Goal: Transaction & Acquisition: Complete application form

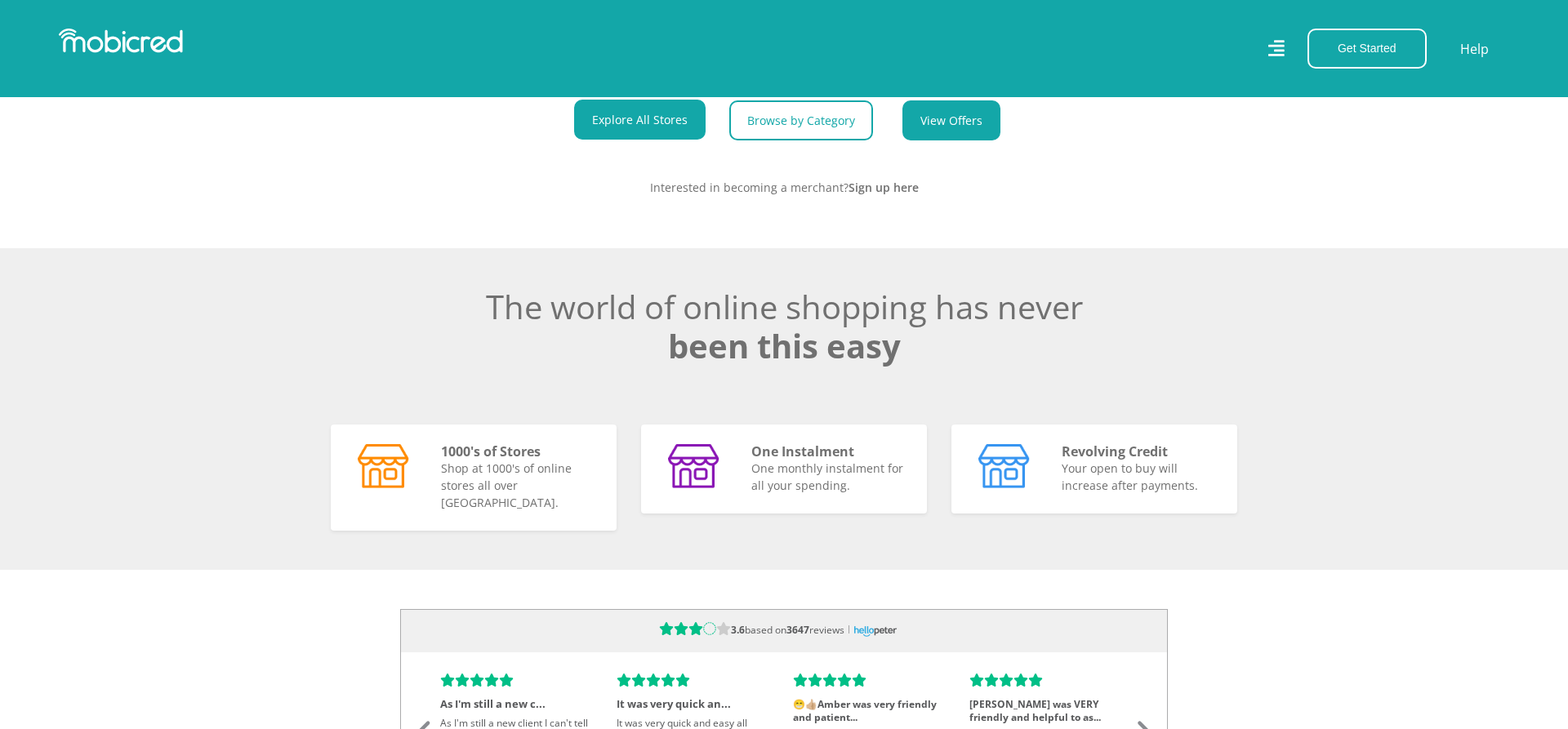
scroll to position [0, 3025]
click at [953, 103] on link "View Offers" at bounding box center [951, 120] width 98 height 40
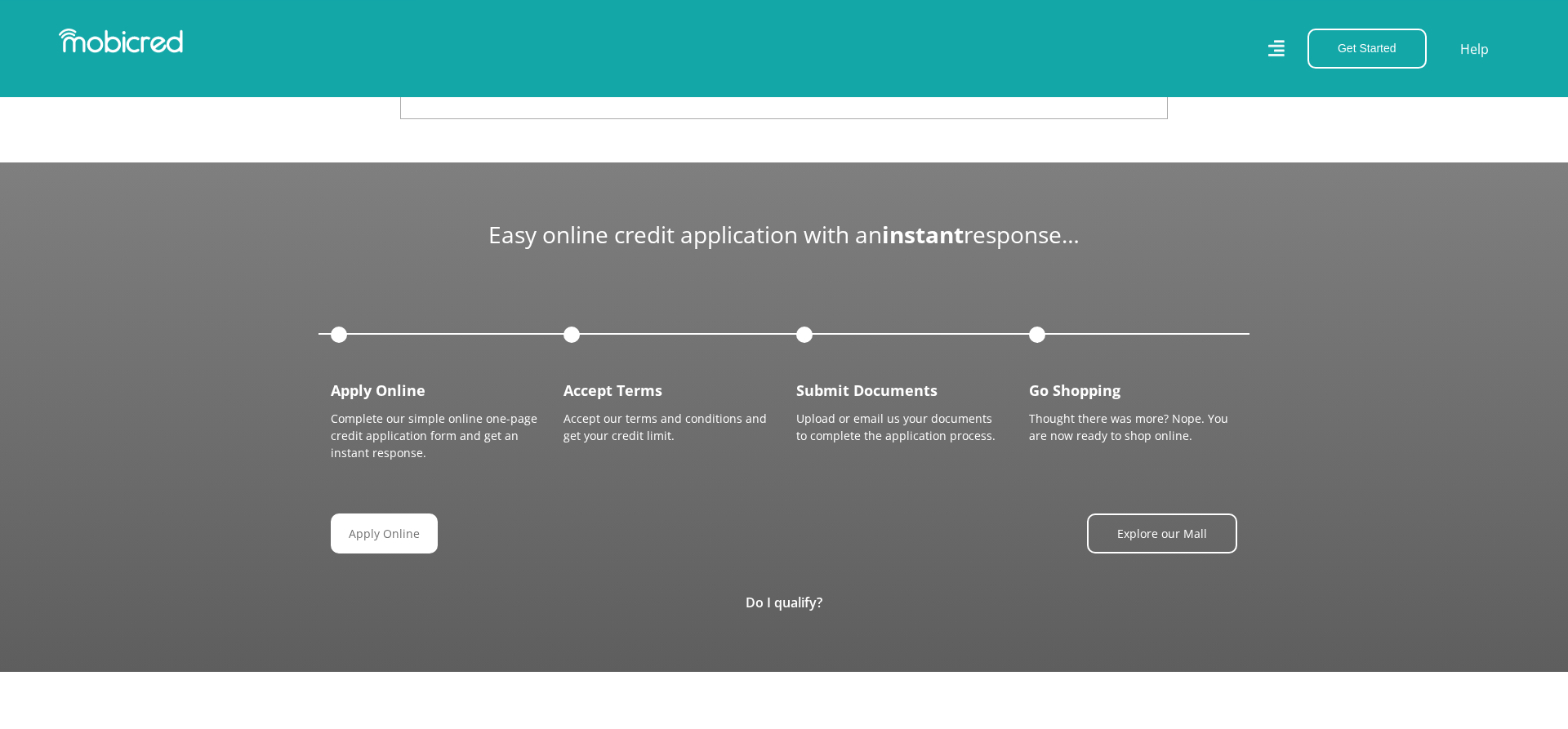
scroll to position [1831, 0]
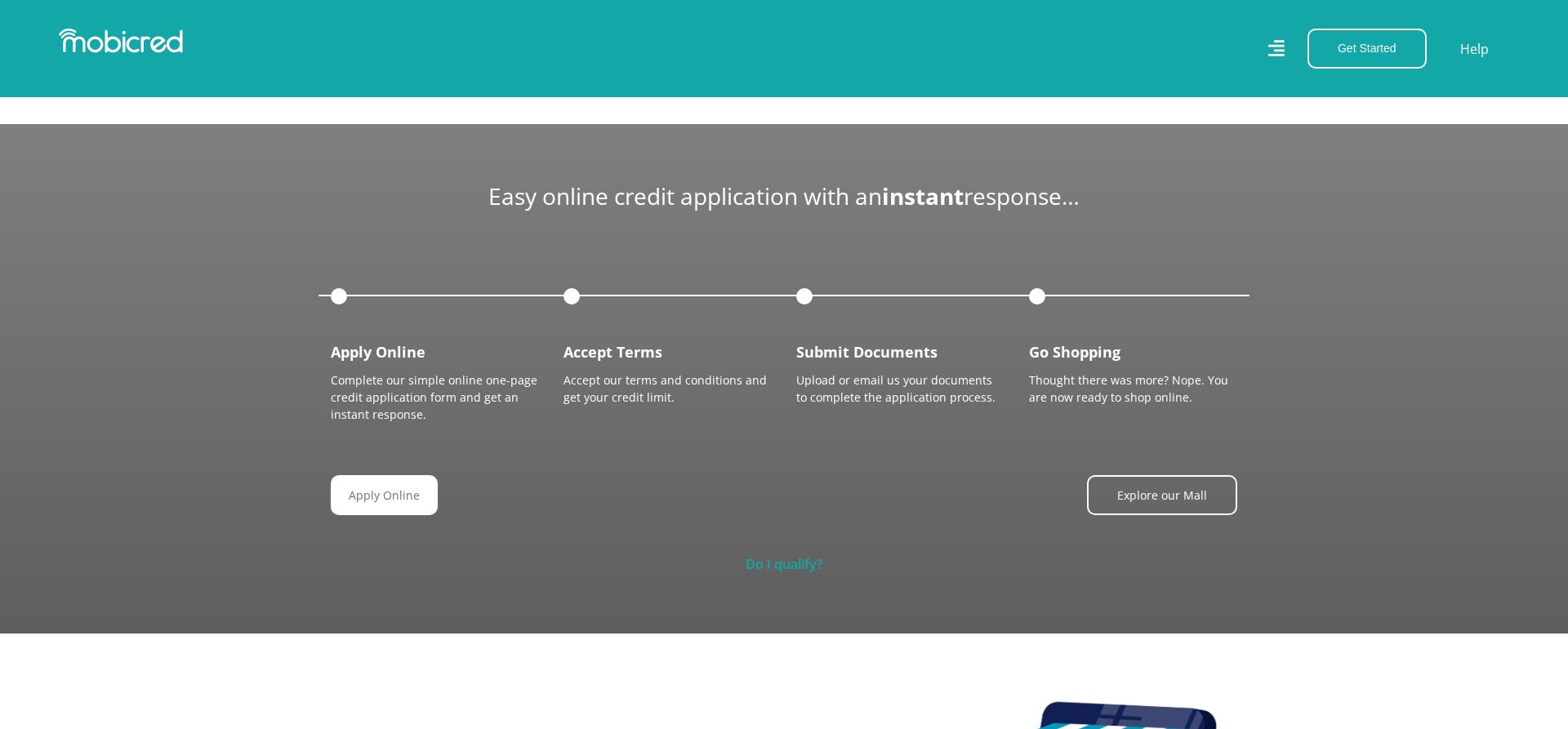
click at [783, 555] on link "Do I qualify?" at bounding box center [784, 563] width 77 height 18
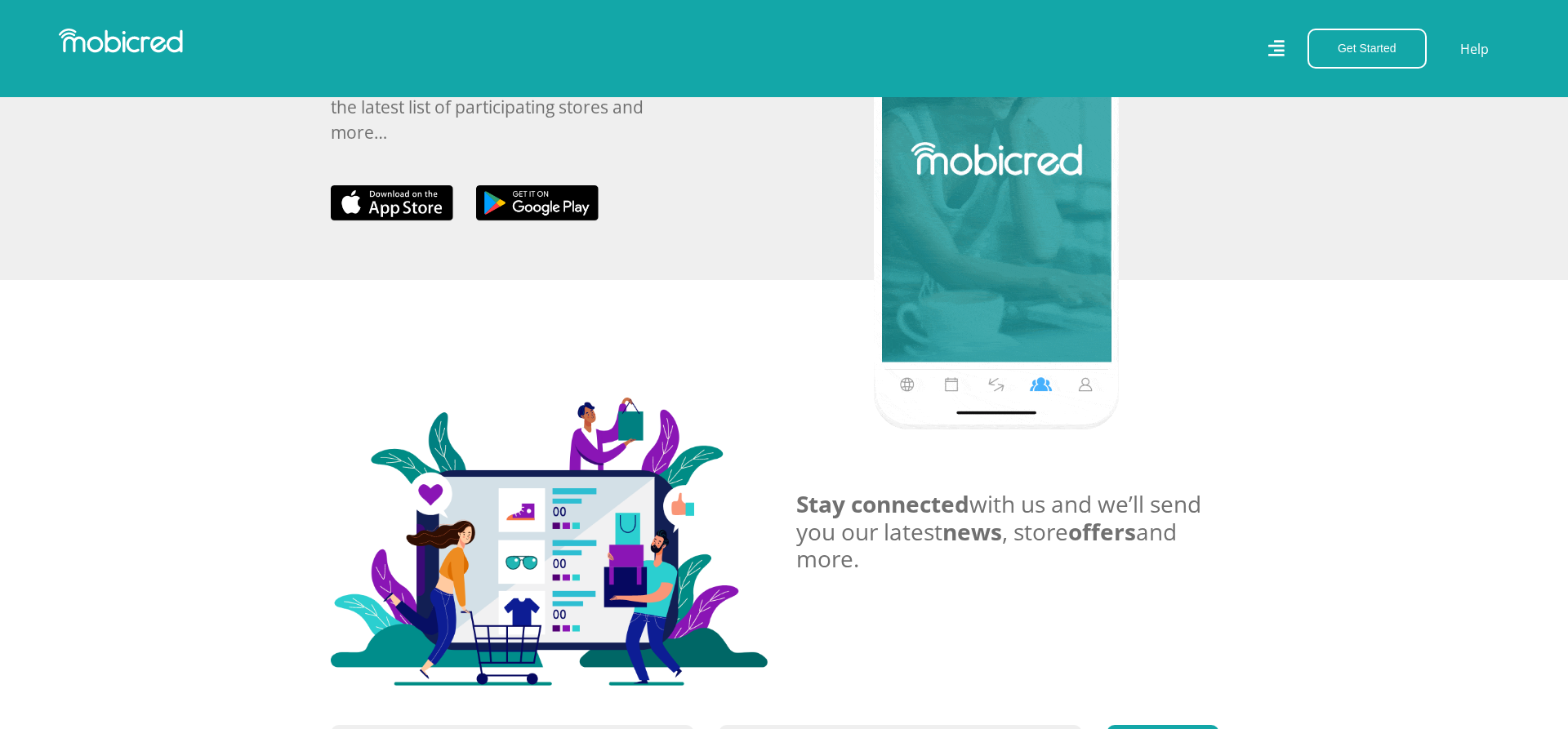
scroll to position [3996, 0]
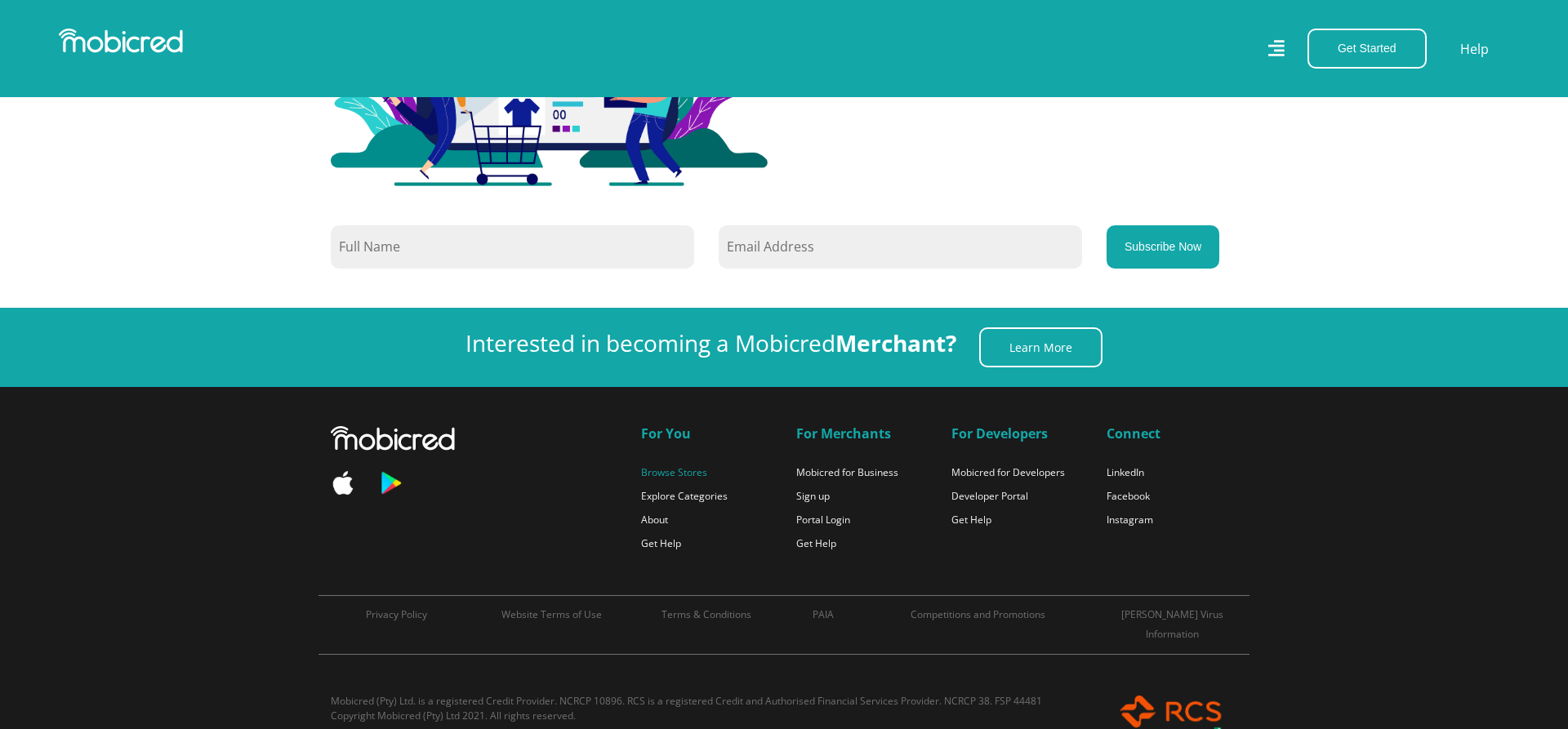
click at [697, 465] on link "Browse Stores" at bounding box center [674, 472] width 66 height 14
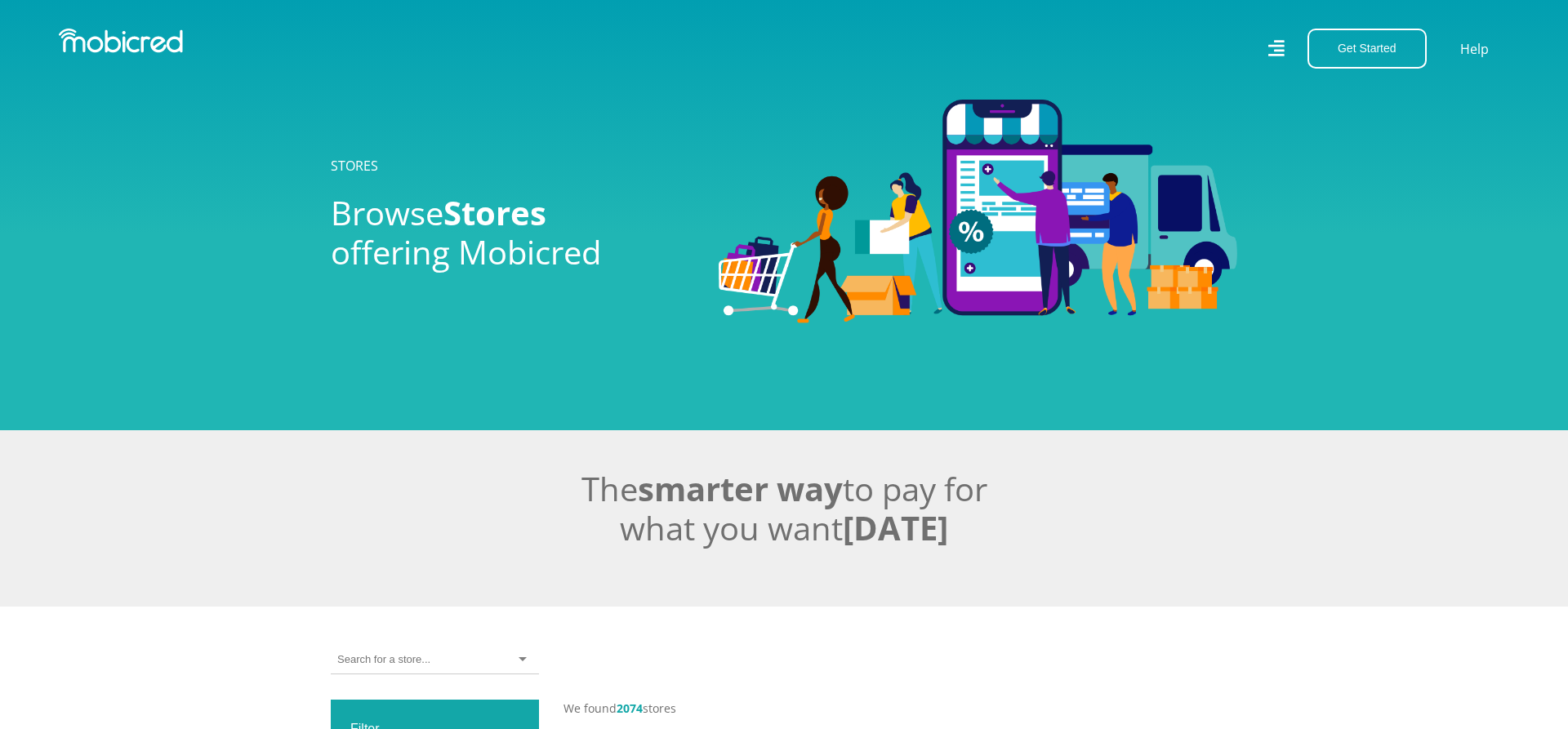
scroll to position [333, 0]
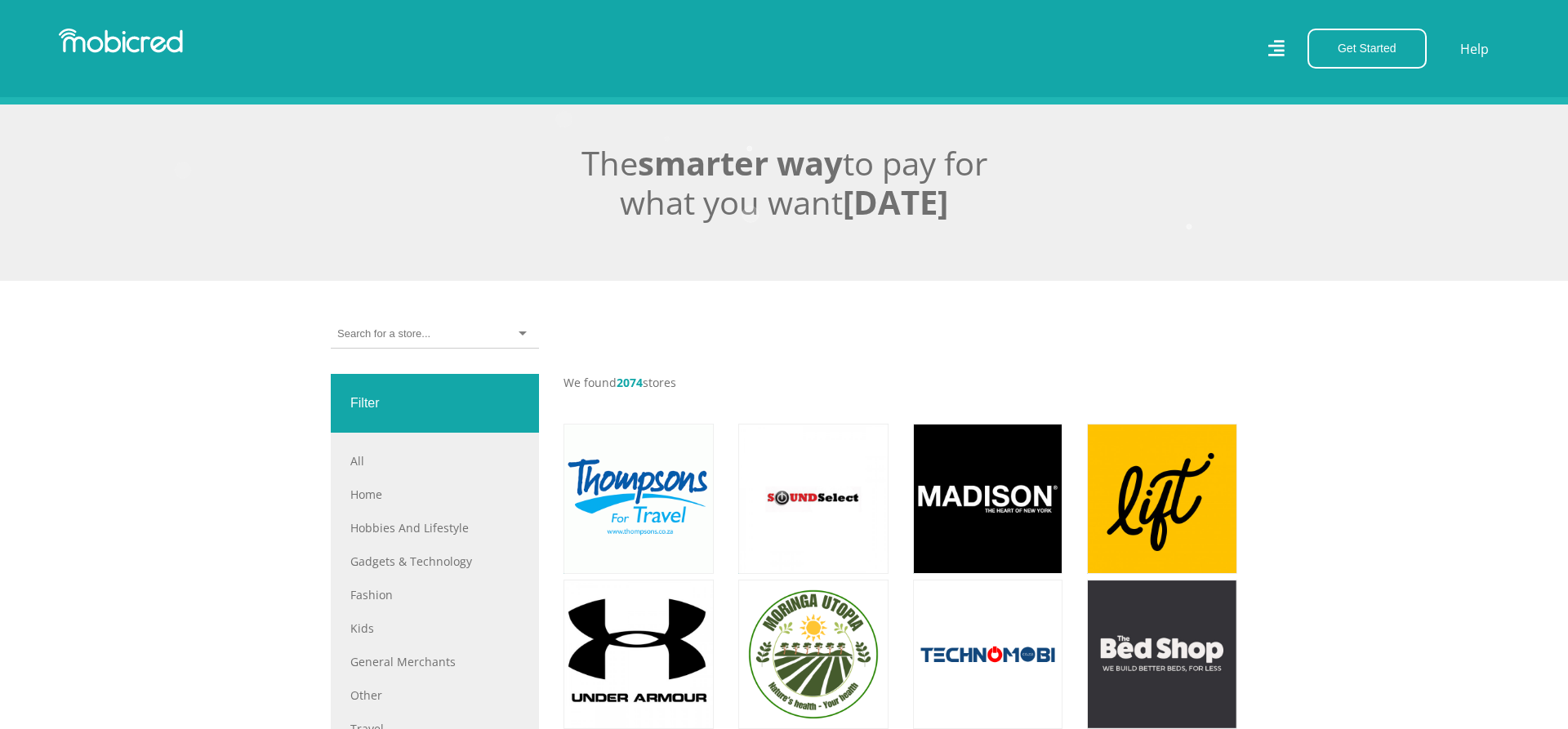
click at [517, 327] on div at bounding box center [435, 333] width 209 height 28
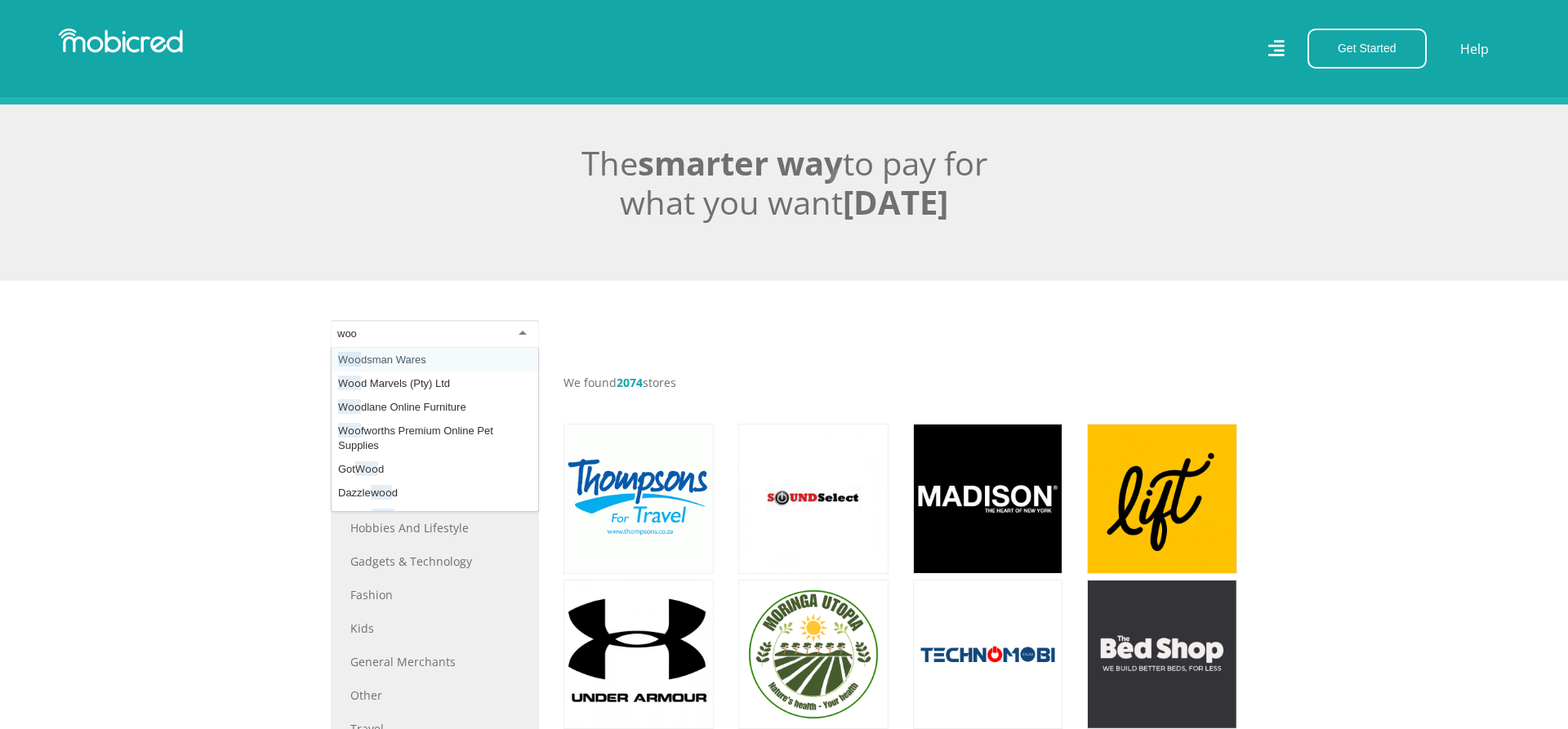
type input "woo"
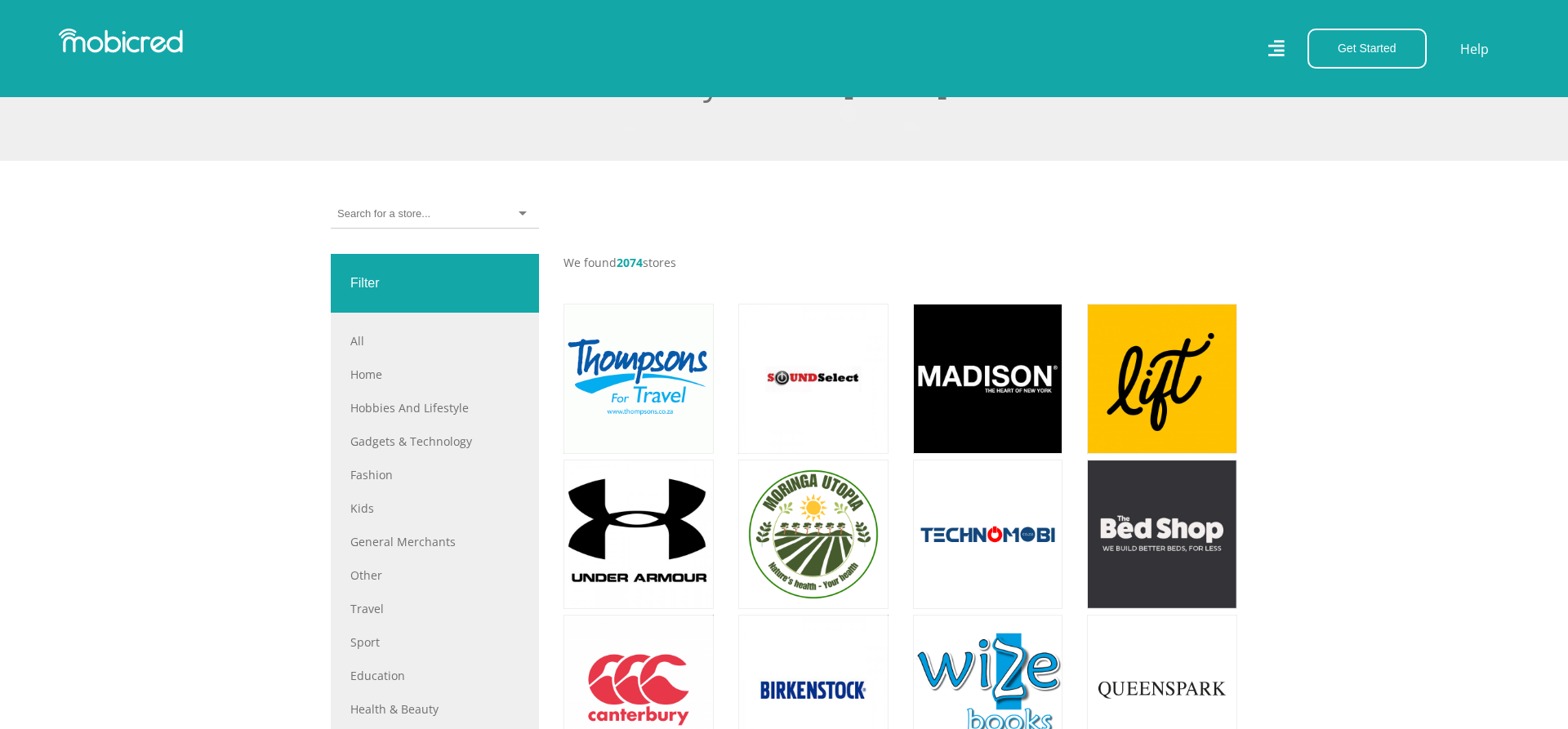
scroll to position [0, 0]
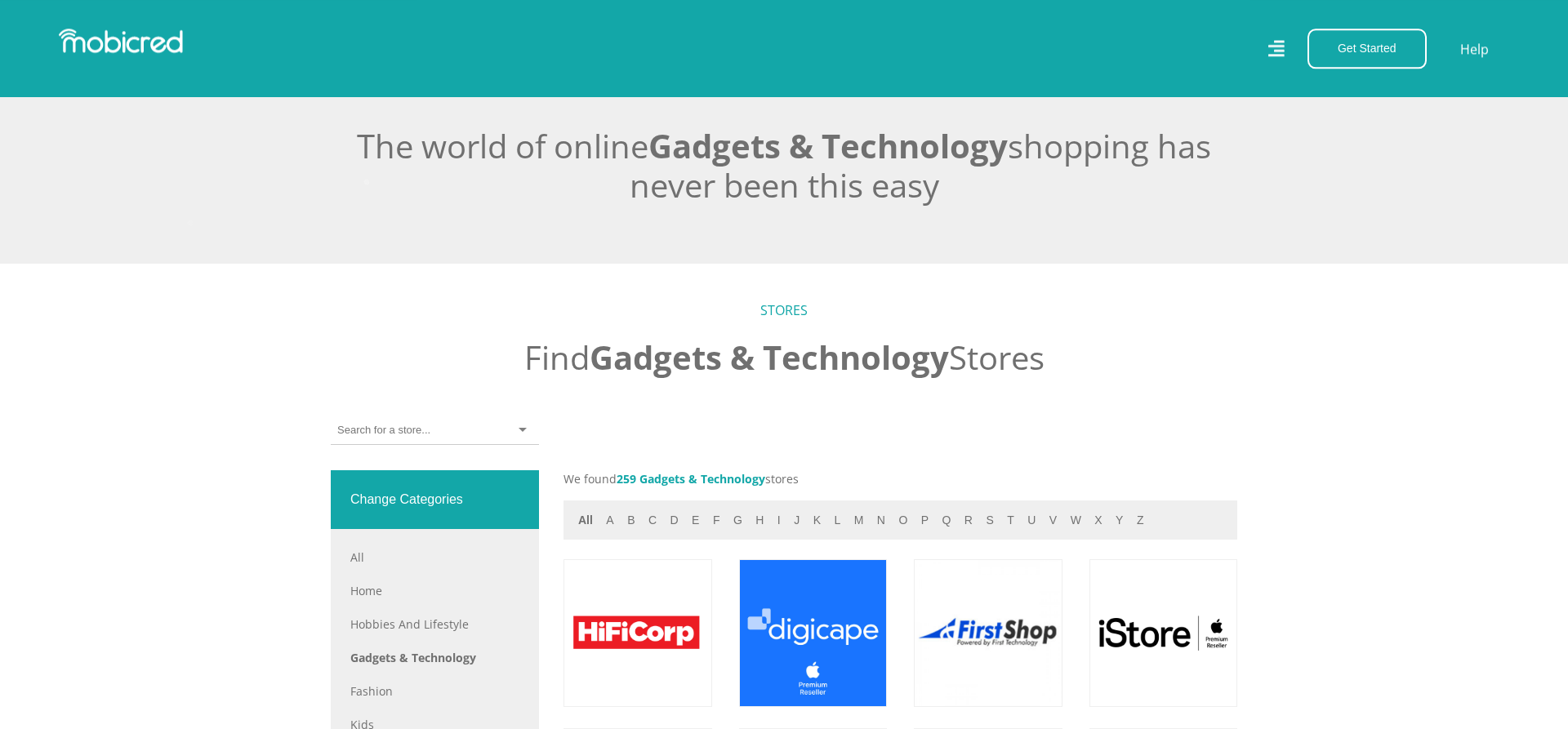
scroll to position [499, 0]
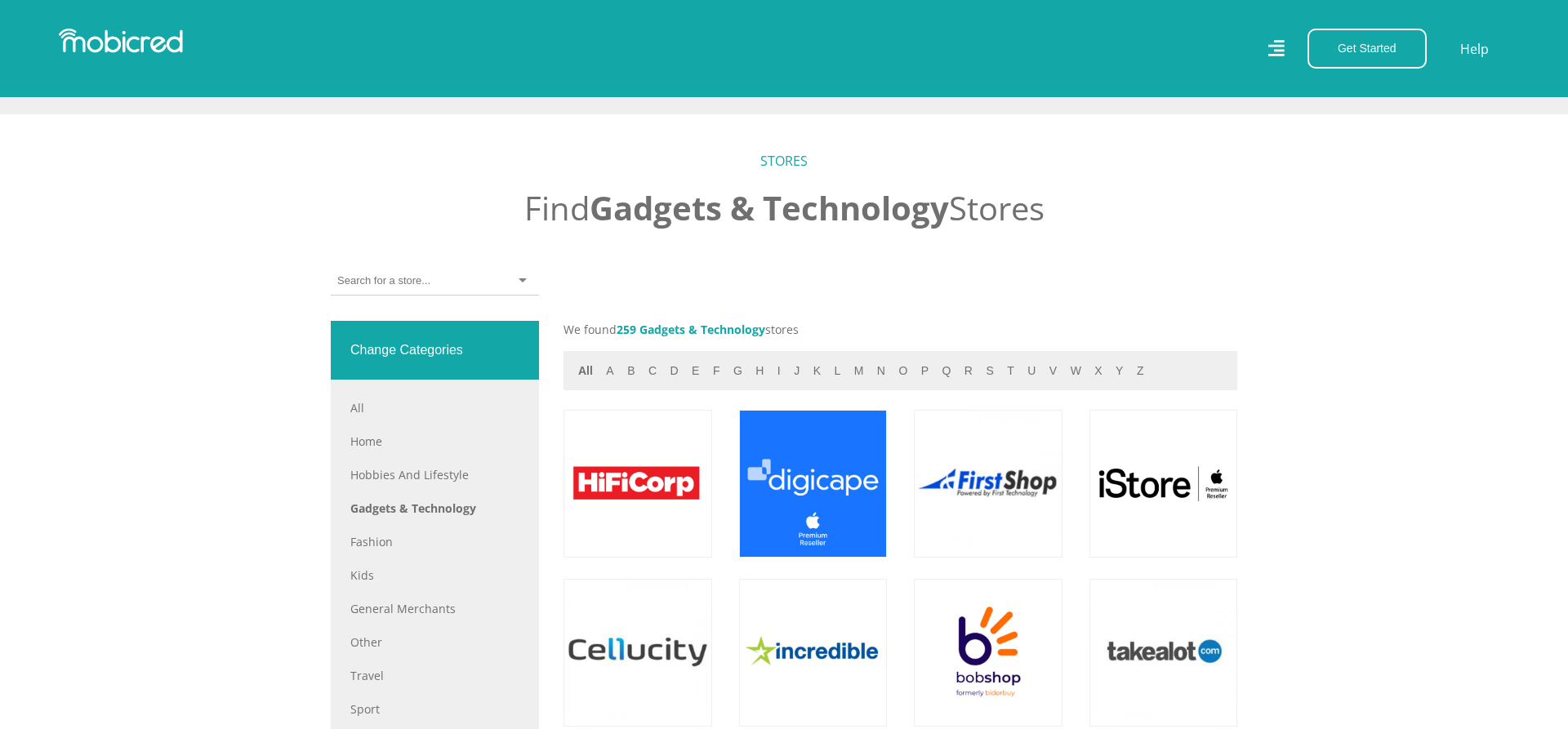
click at [383, 281] on input "select-one" at bounding box center [383, 280] width 92 height 15
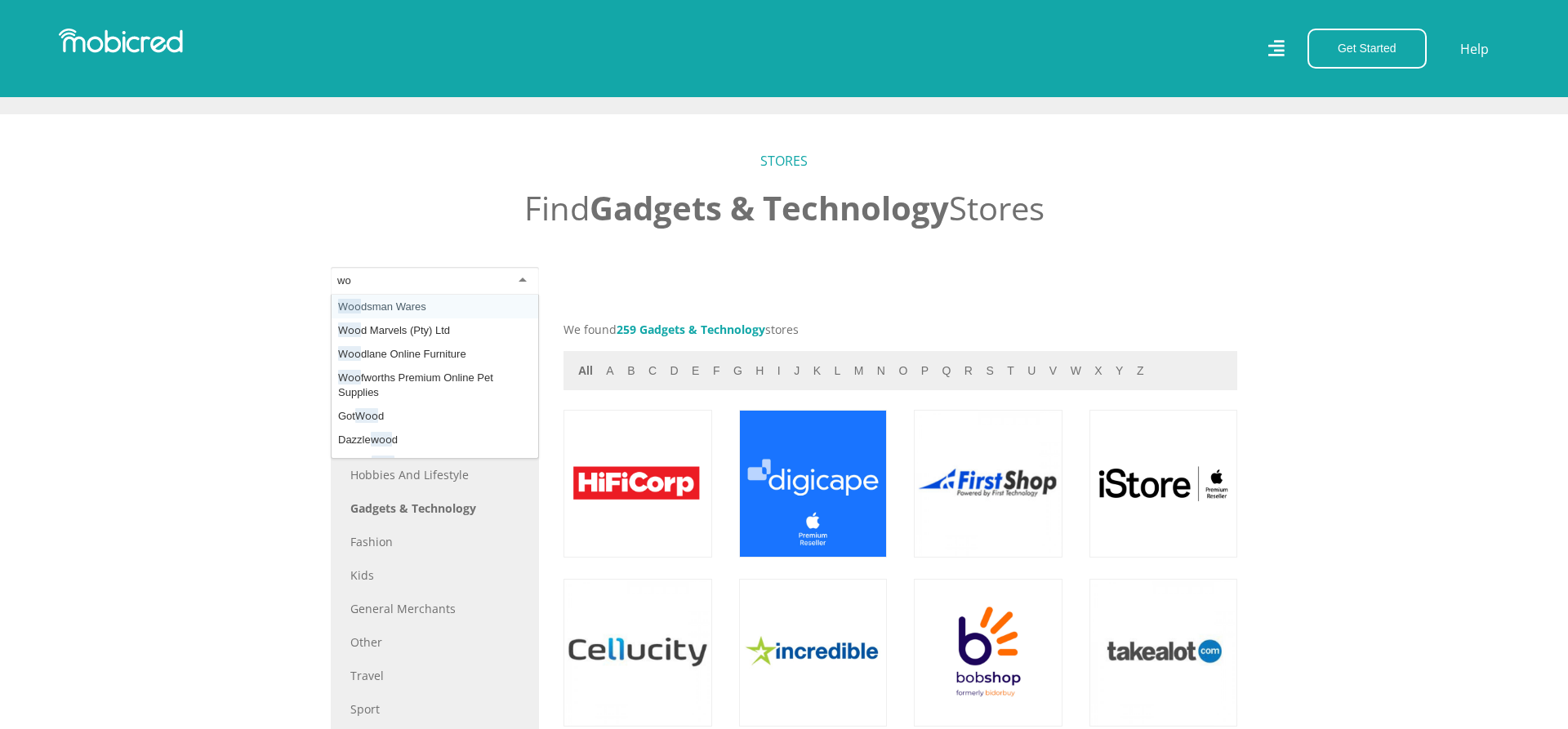
type input "w"
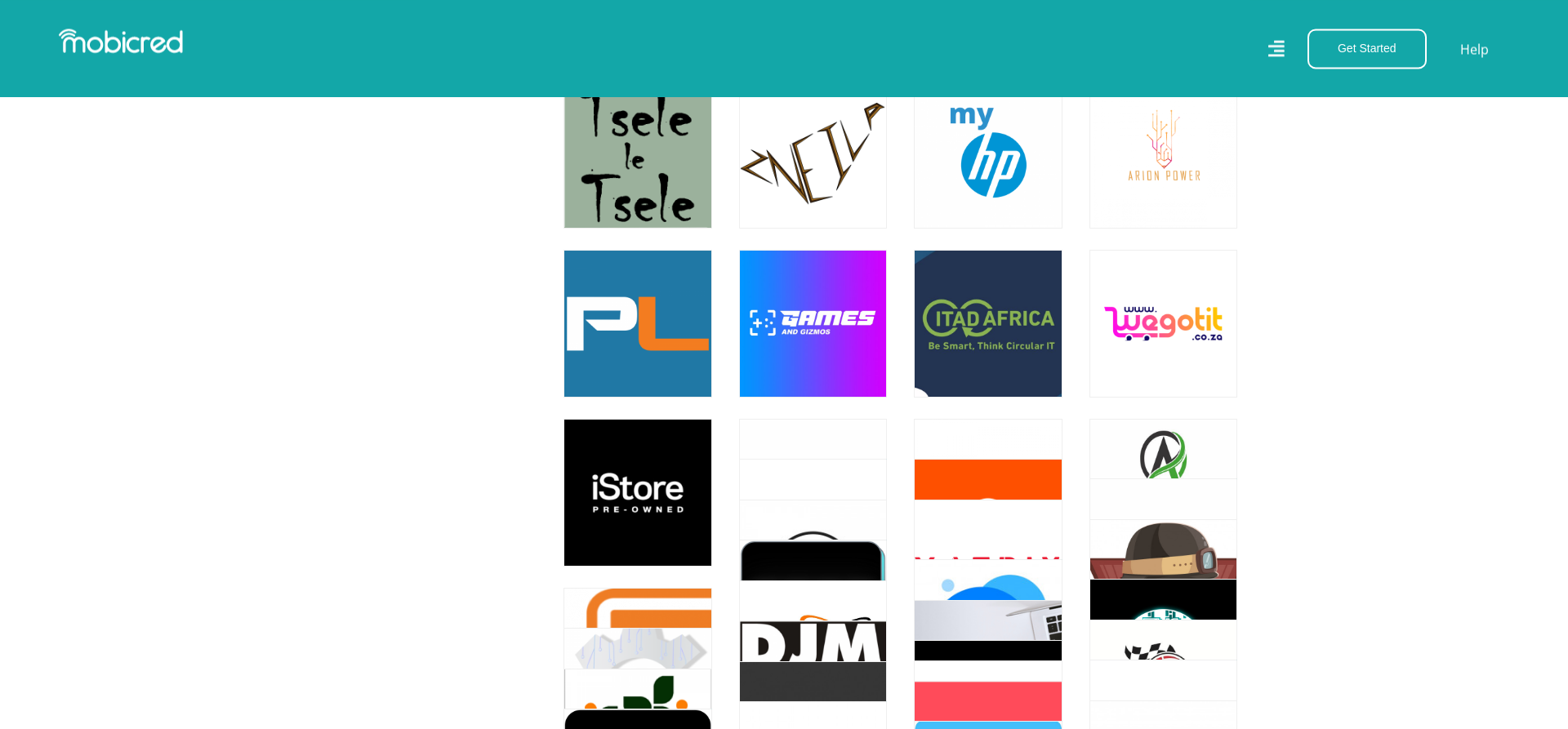
scroll to position [6244, 0]
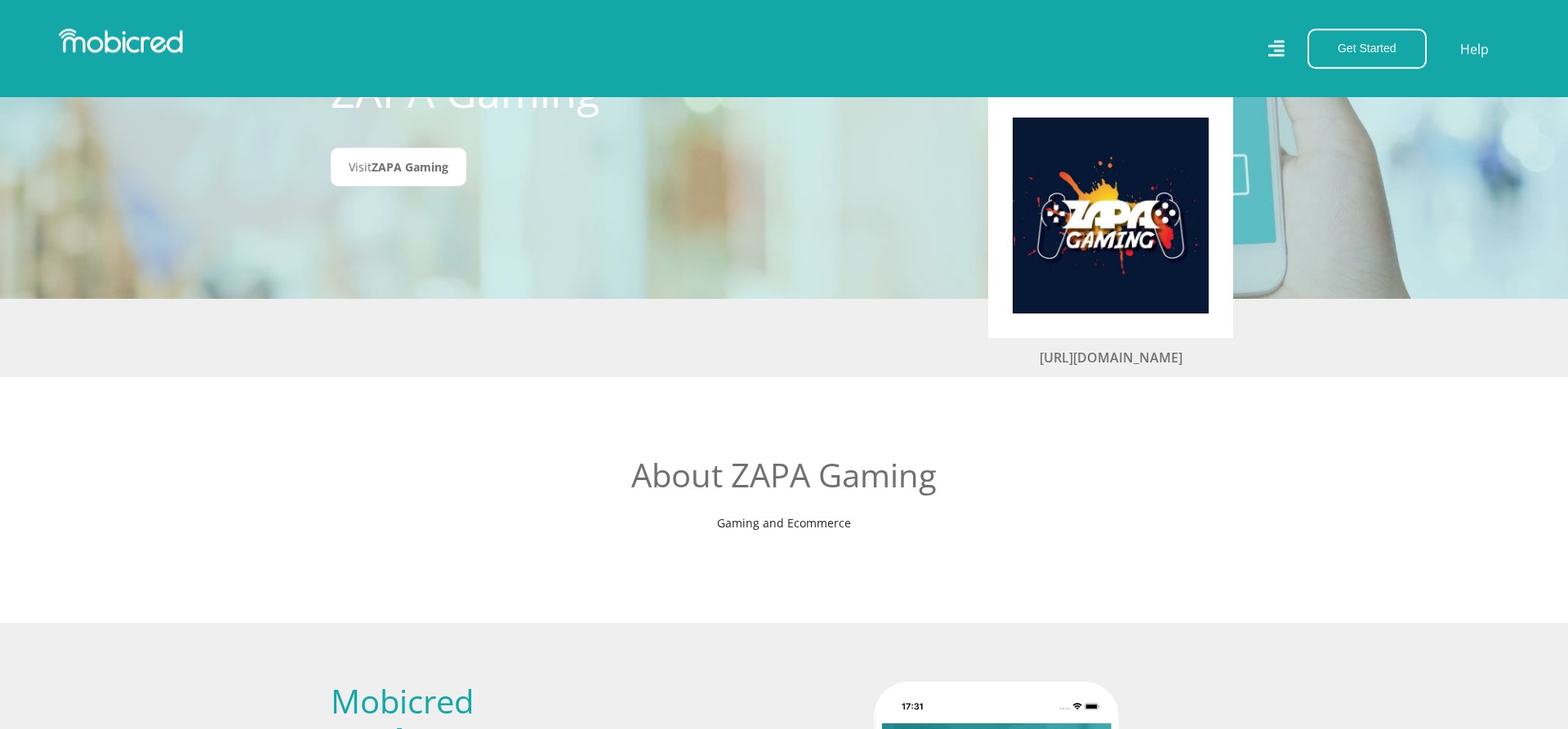
scroll to position [83, 0]
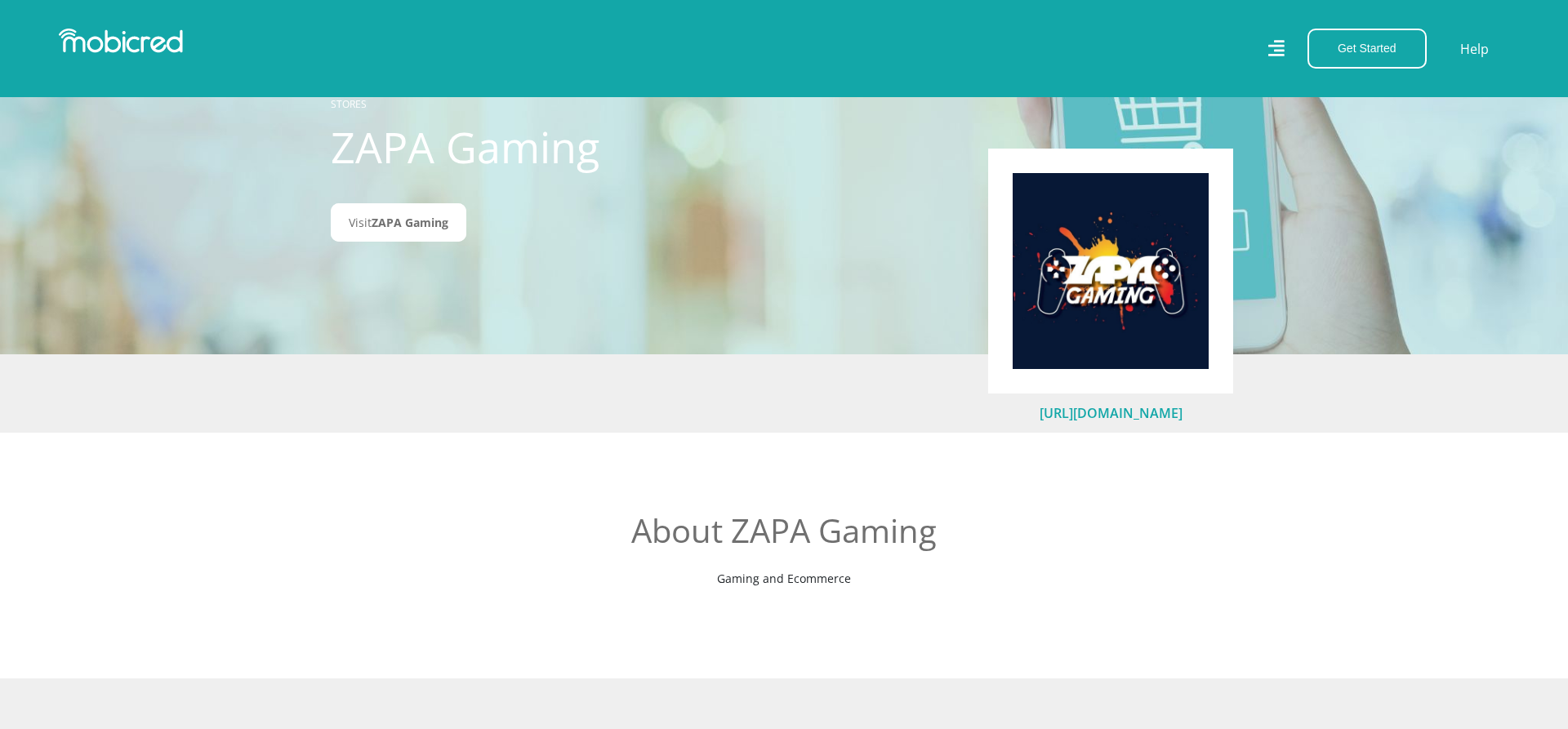
click at [1135, 414] on link "https://zapagaming.co.za/" at bounding box center [1111, 413] width 143 height 18
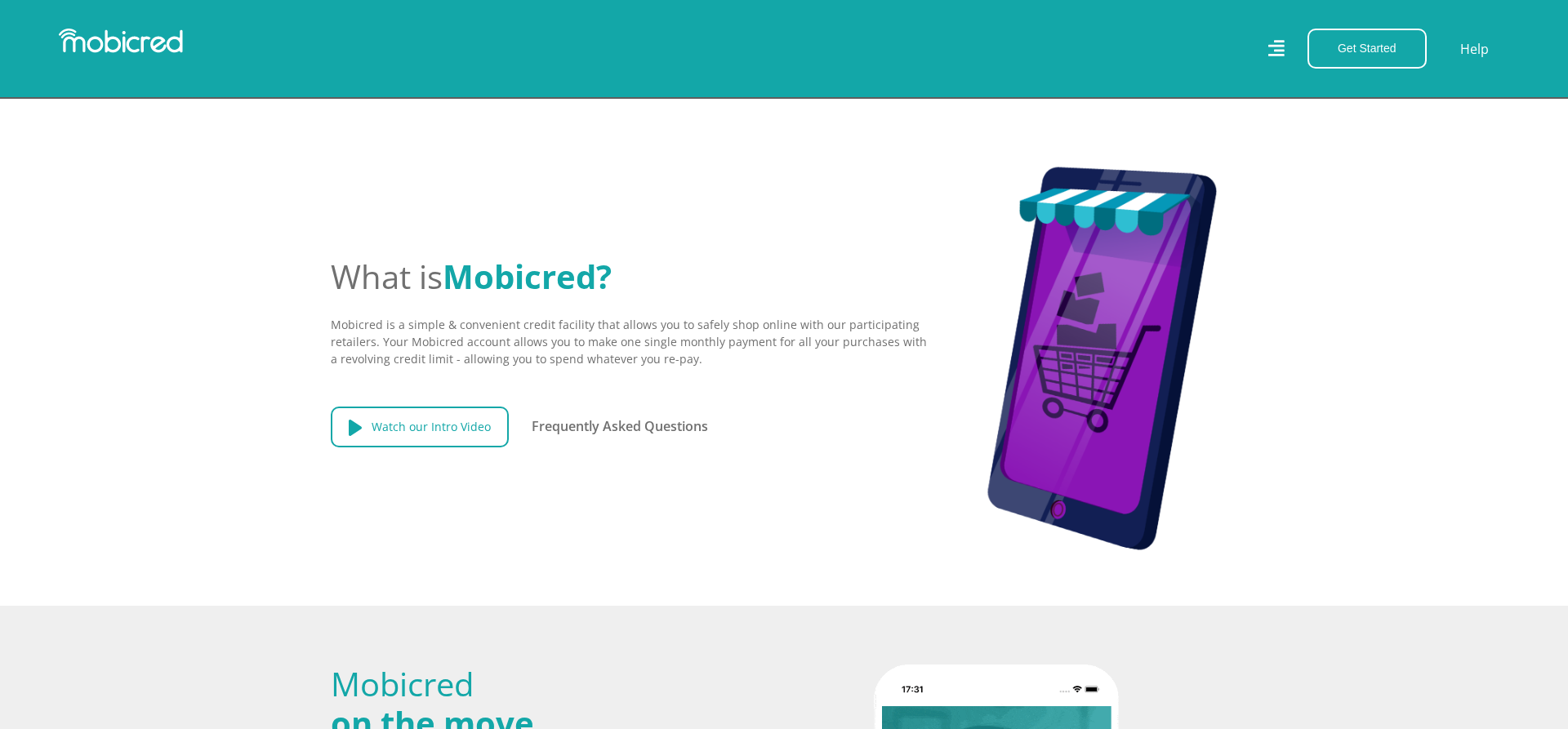
click at [426, 408] on link "Watch our Intro Video" at bounding box center [420, 427] width 178 height 41
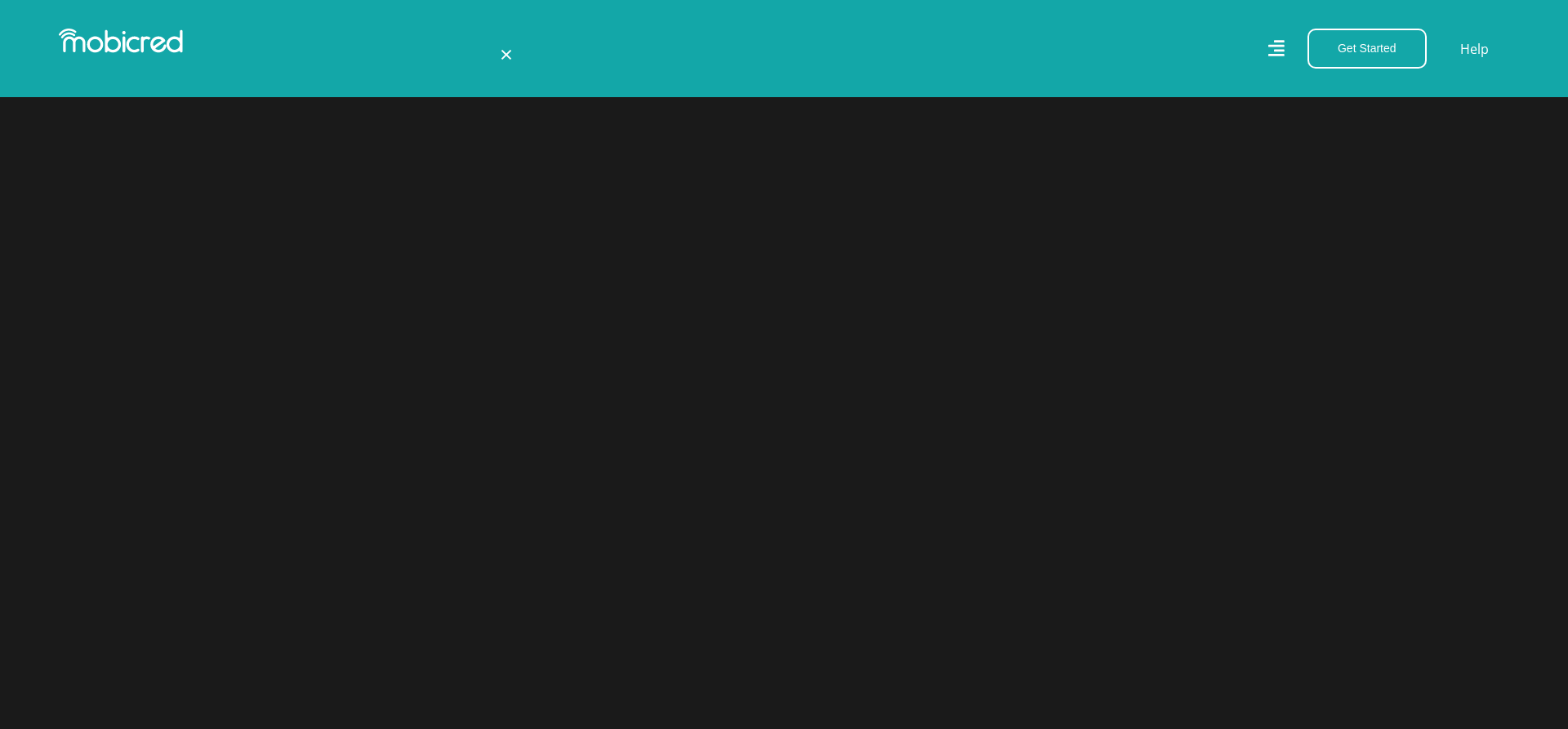
click at [504, 53] on span "×" at bounding box center [505, 54] width 13 height 31
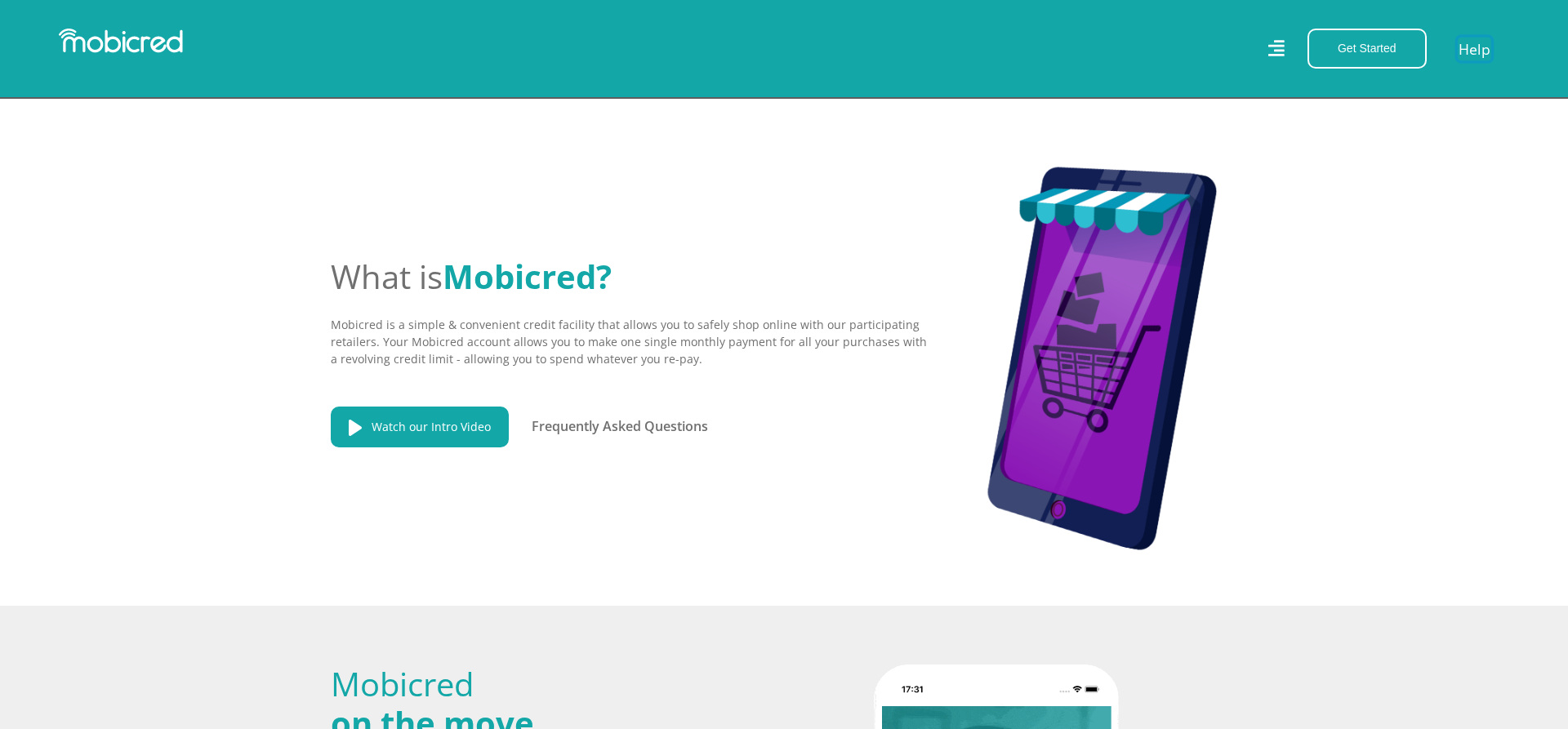
click at [1483, 44] on link "Help" at bounding box center [1474, 49] width 33 height 24
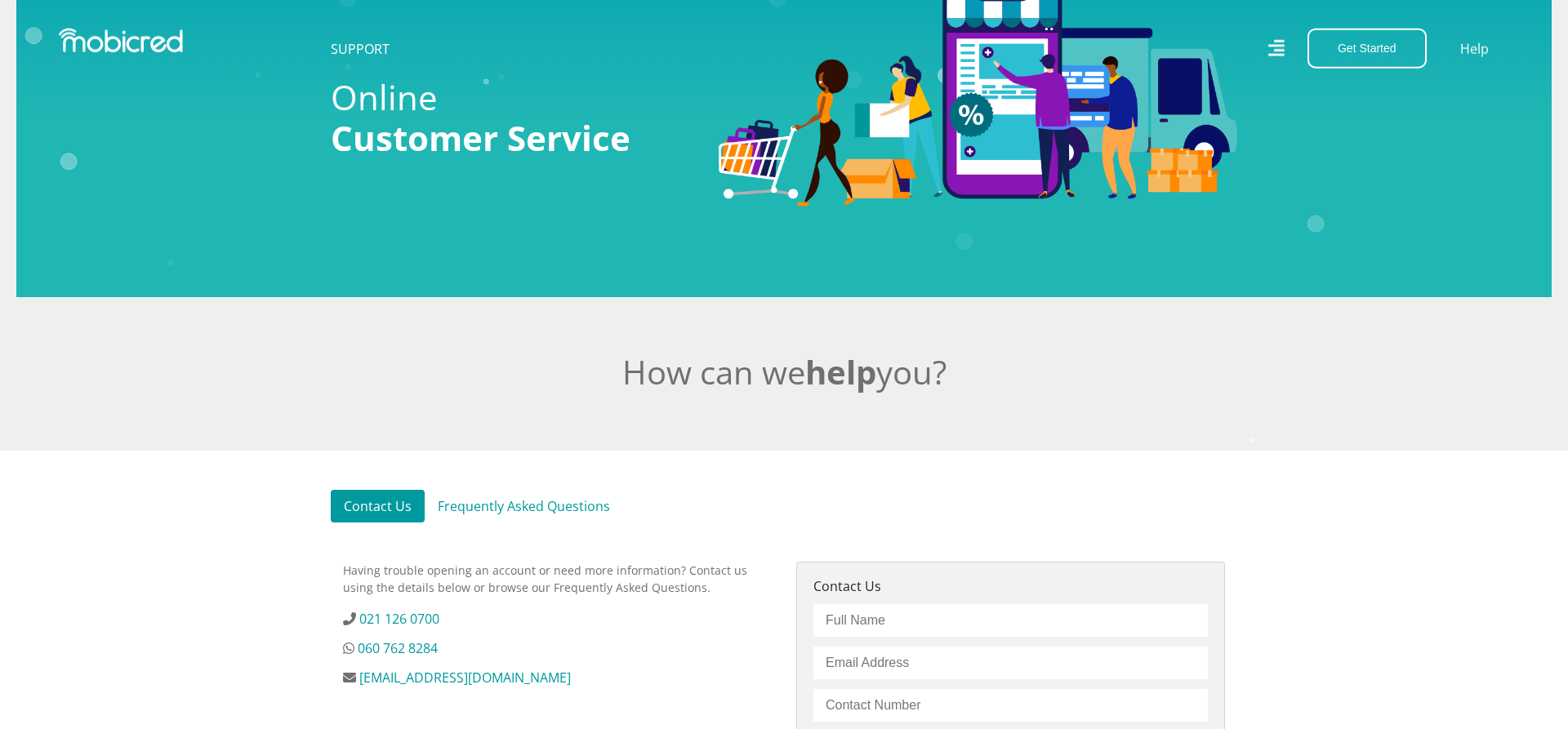
scroll to position [250, 0]
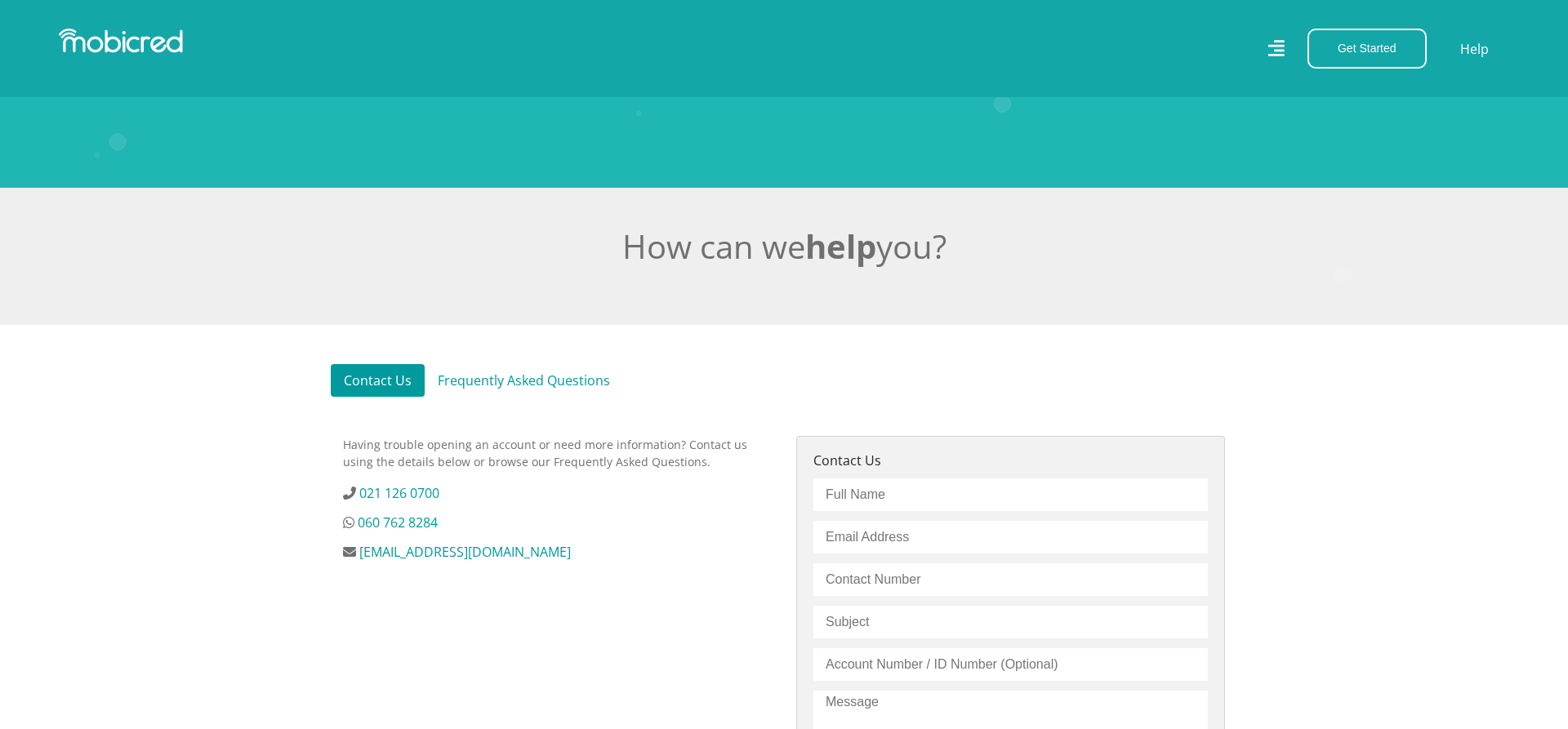
click at [1278, 40] on icon at bounding box center [1276, 49] width 17 height 17
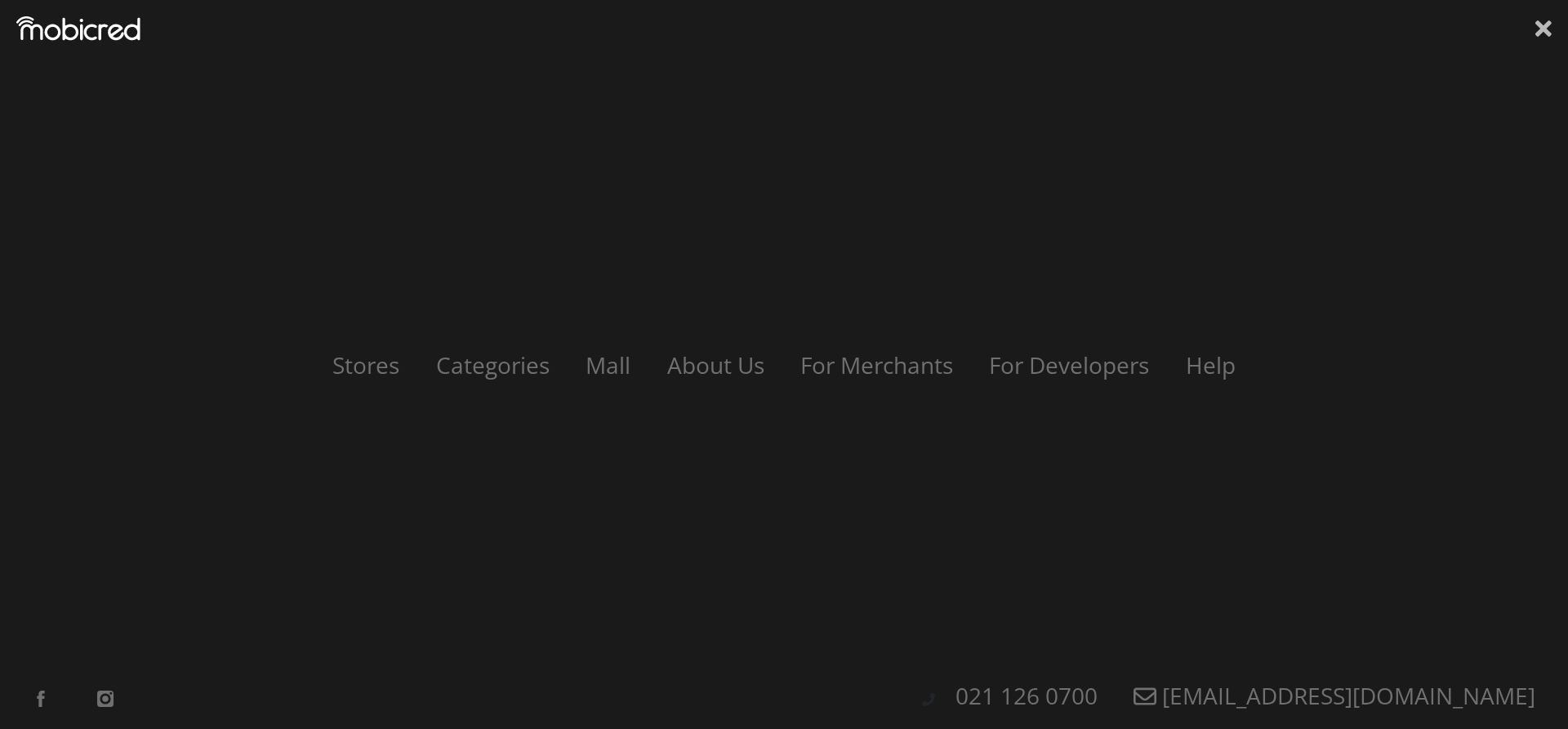
click at [1538, 32] on icon at bounding box center [1542, 28] width 16 height 16
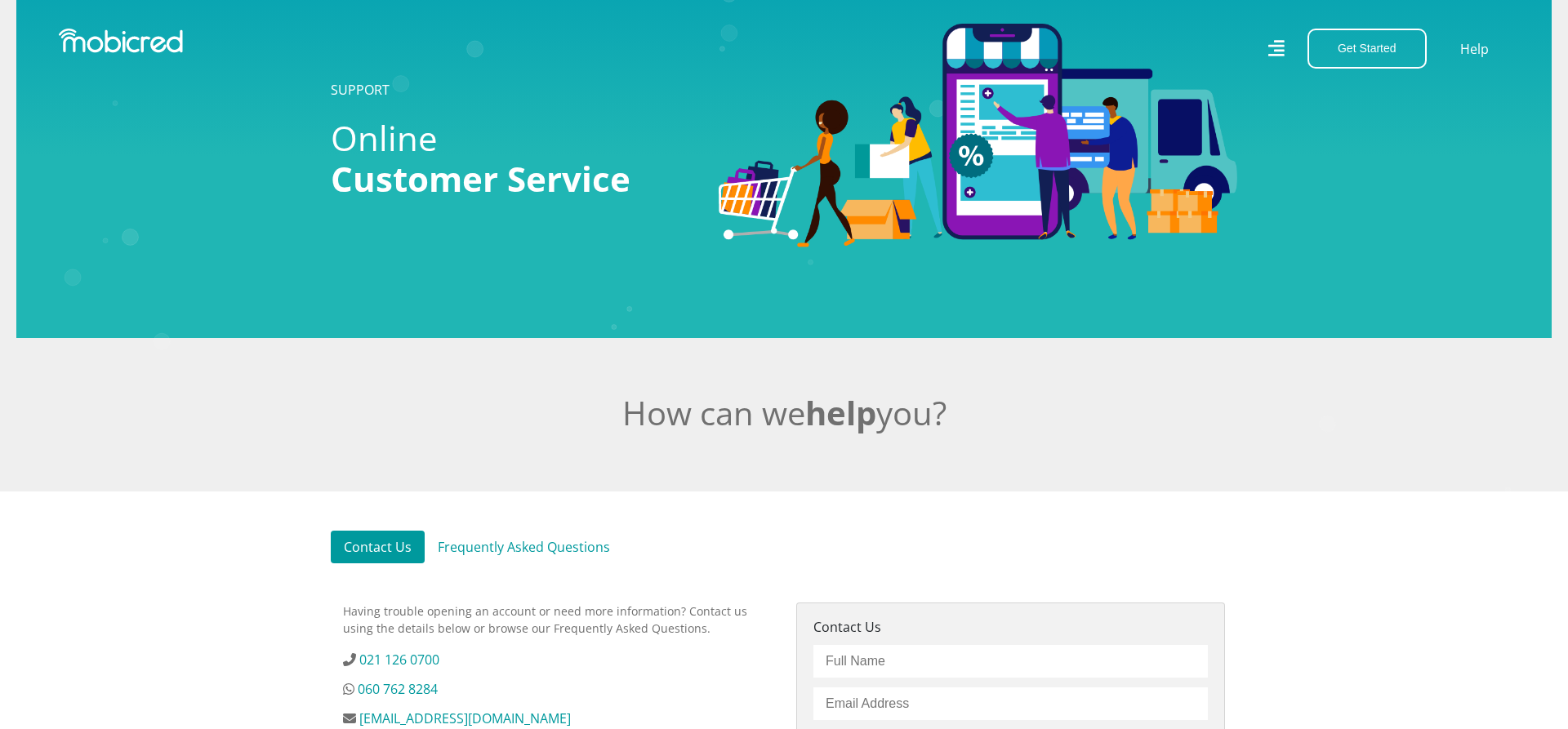
scroll to position [0, 0]
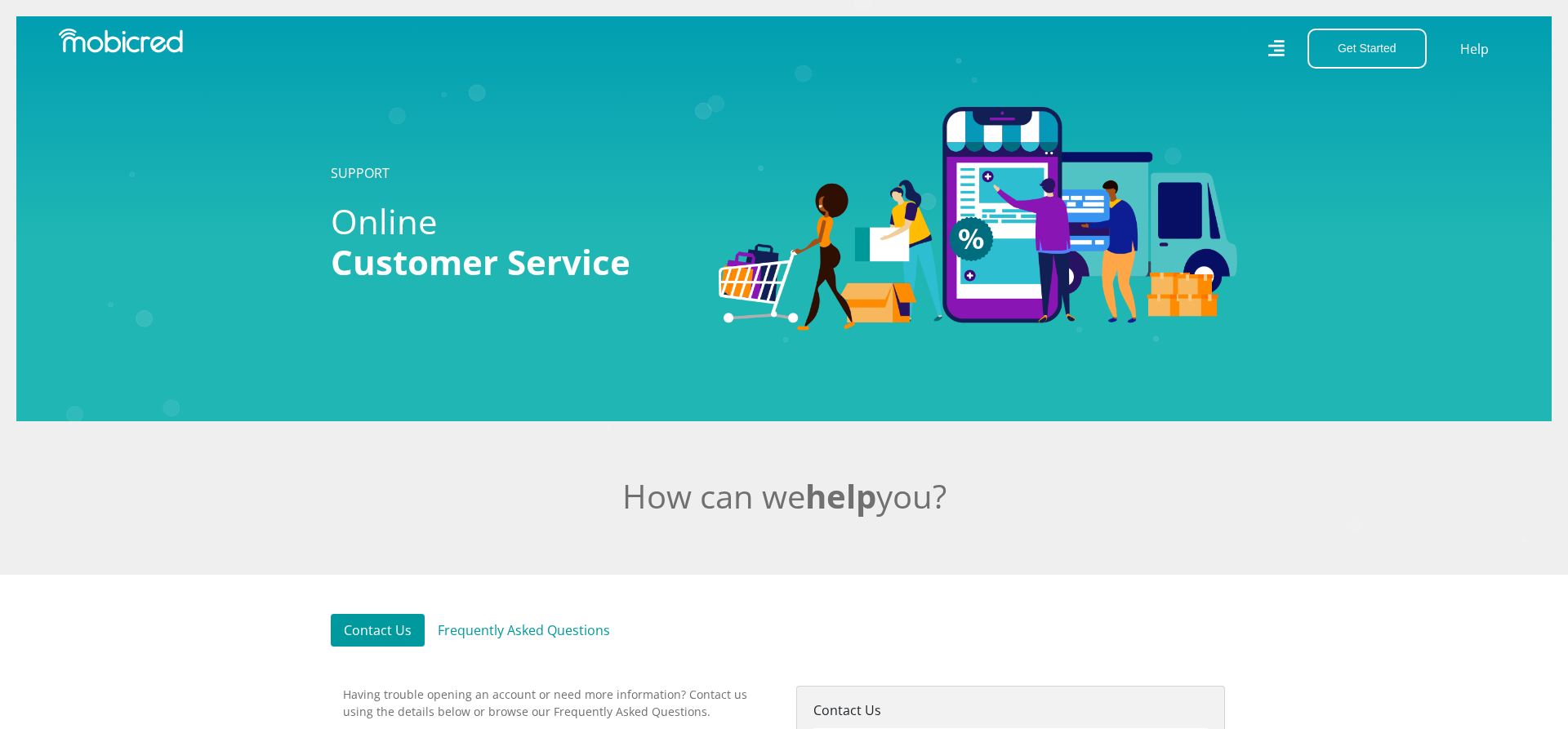
click at [157, 44] on img at bounding box center [121, 40] width 124 height 25
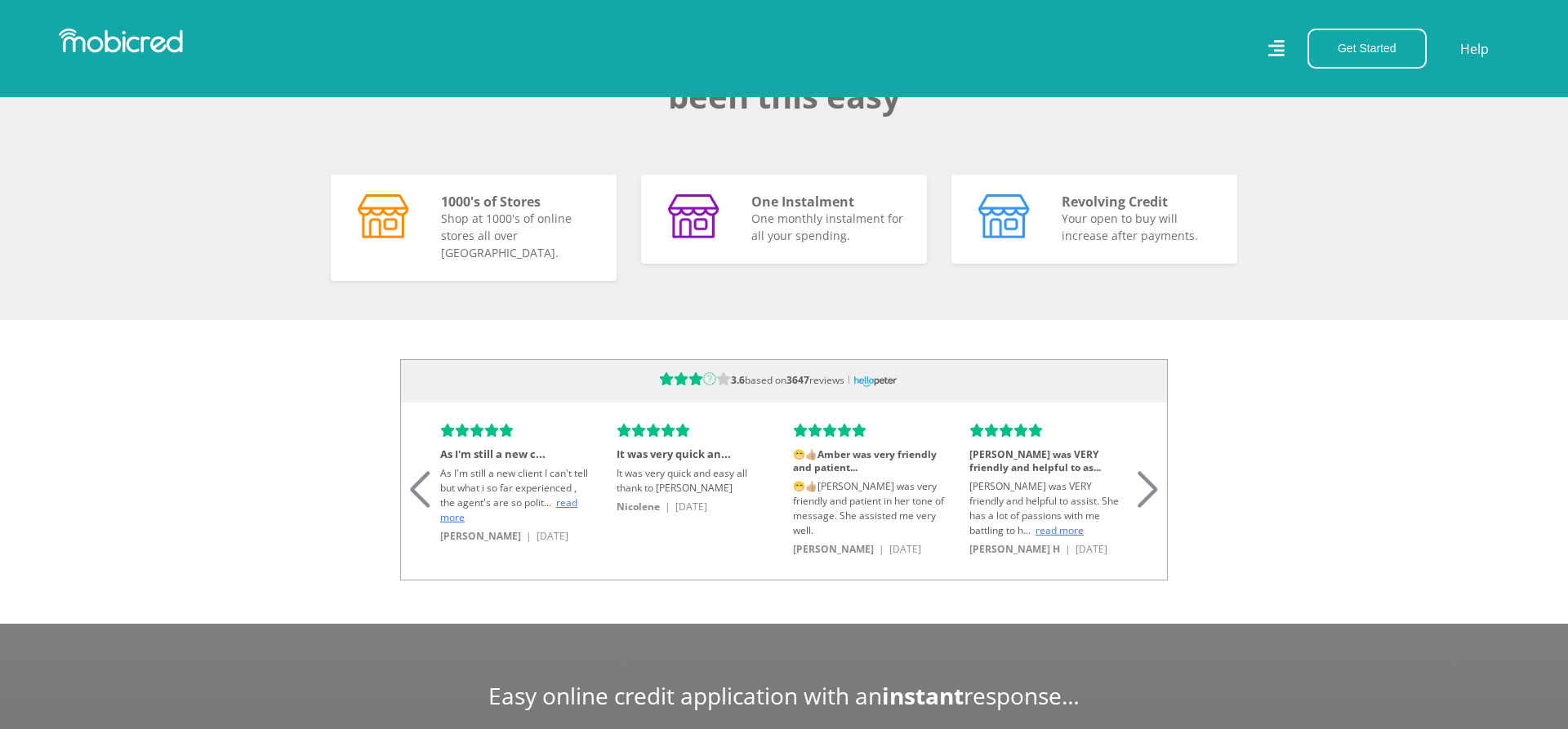
scroll to position [0, 931]
click at [565, 496] on span "read more" at bounding box center [509, 509] width 137 height 28
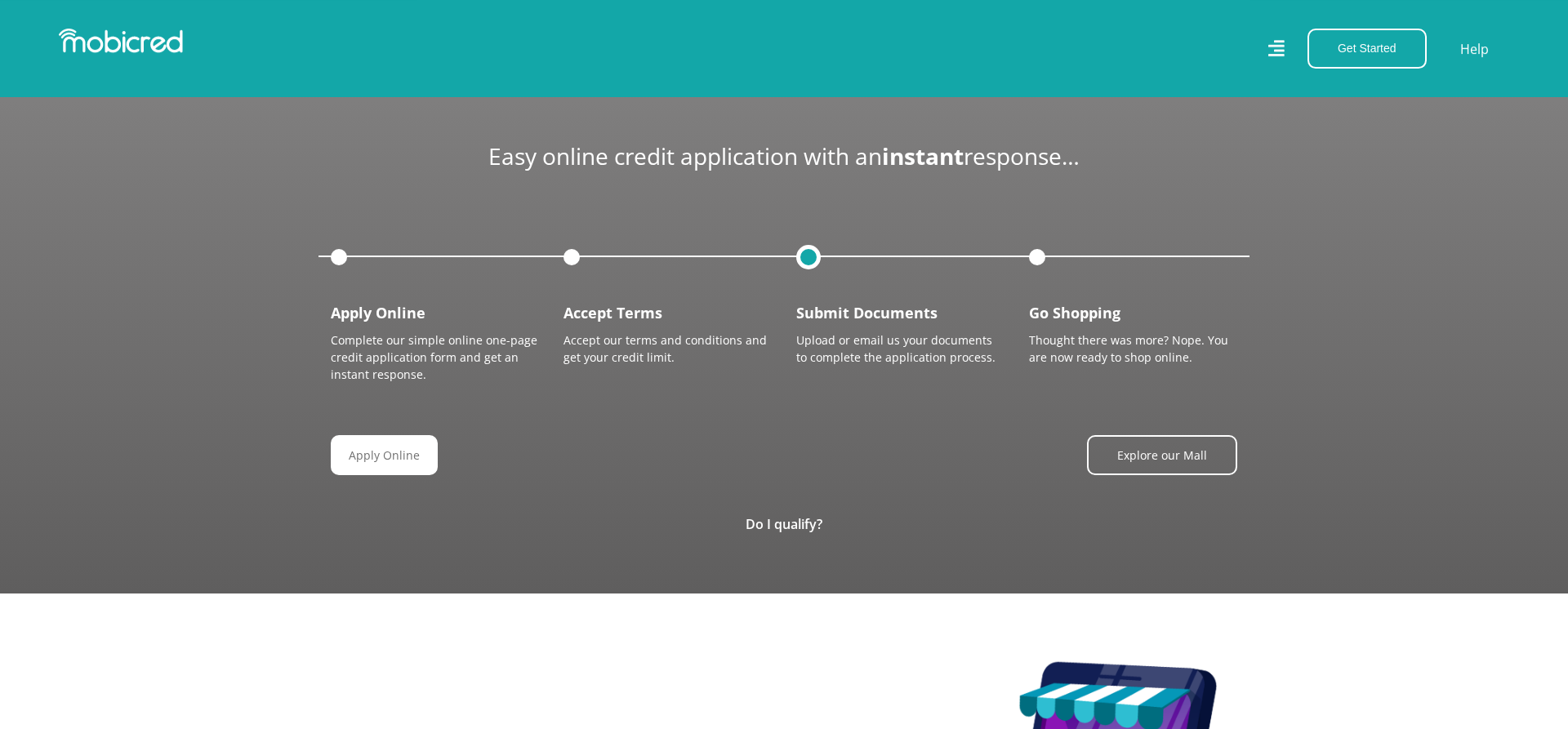
scroll to position [1915, 0]
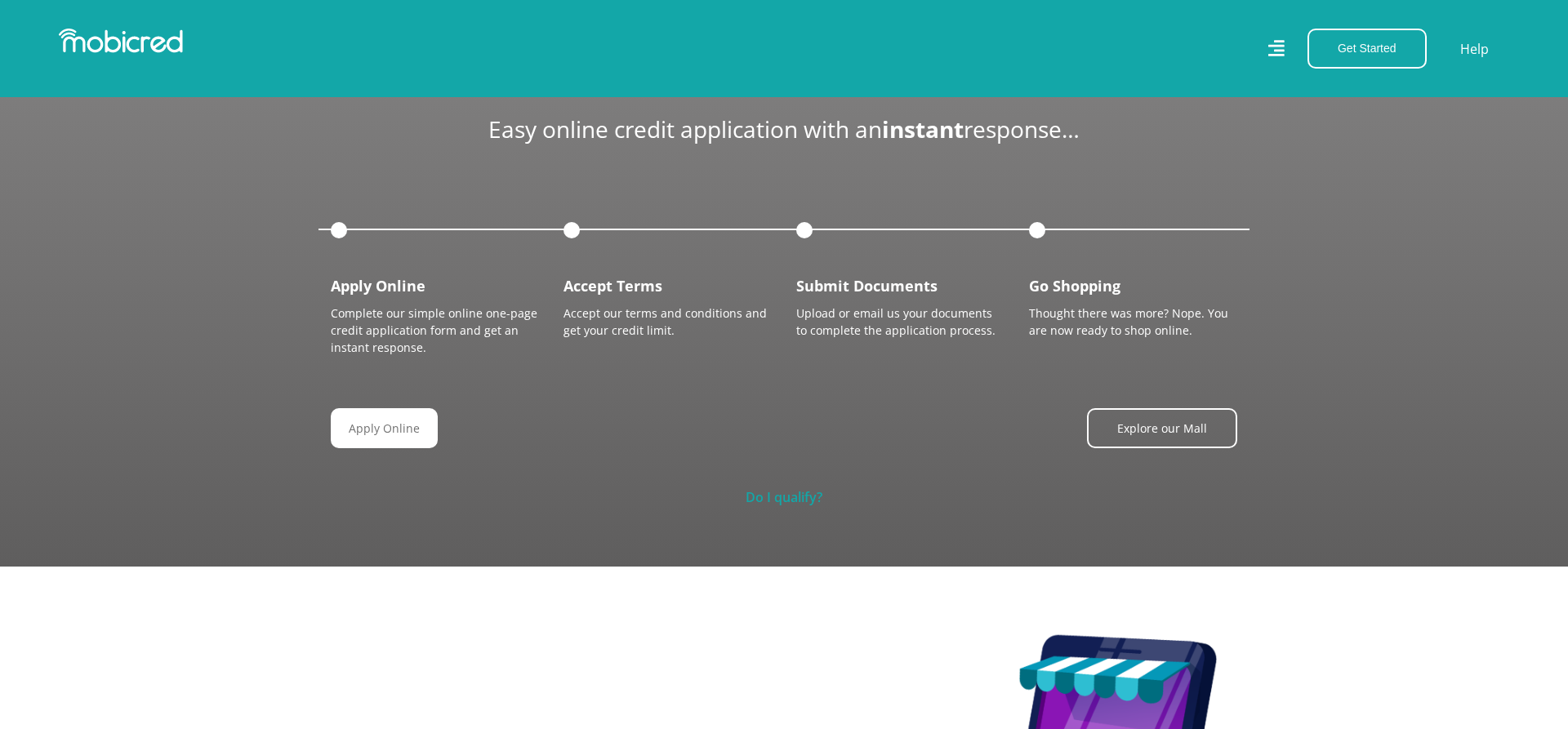
click at [780, 488] on link "Do I qualify?" at bounding box center [784, 497] width 77 height 18
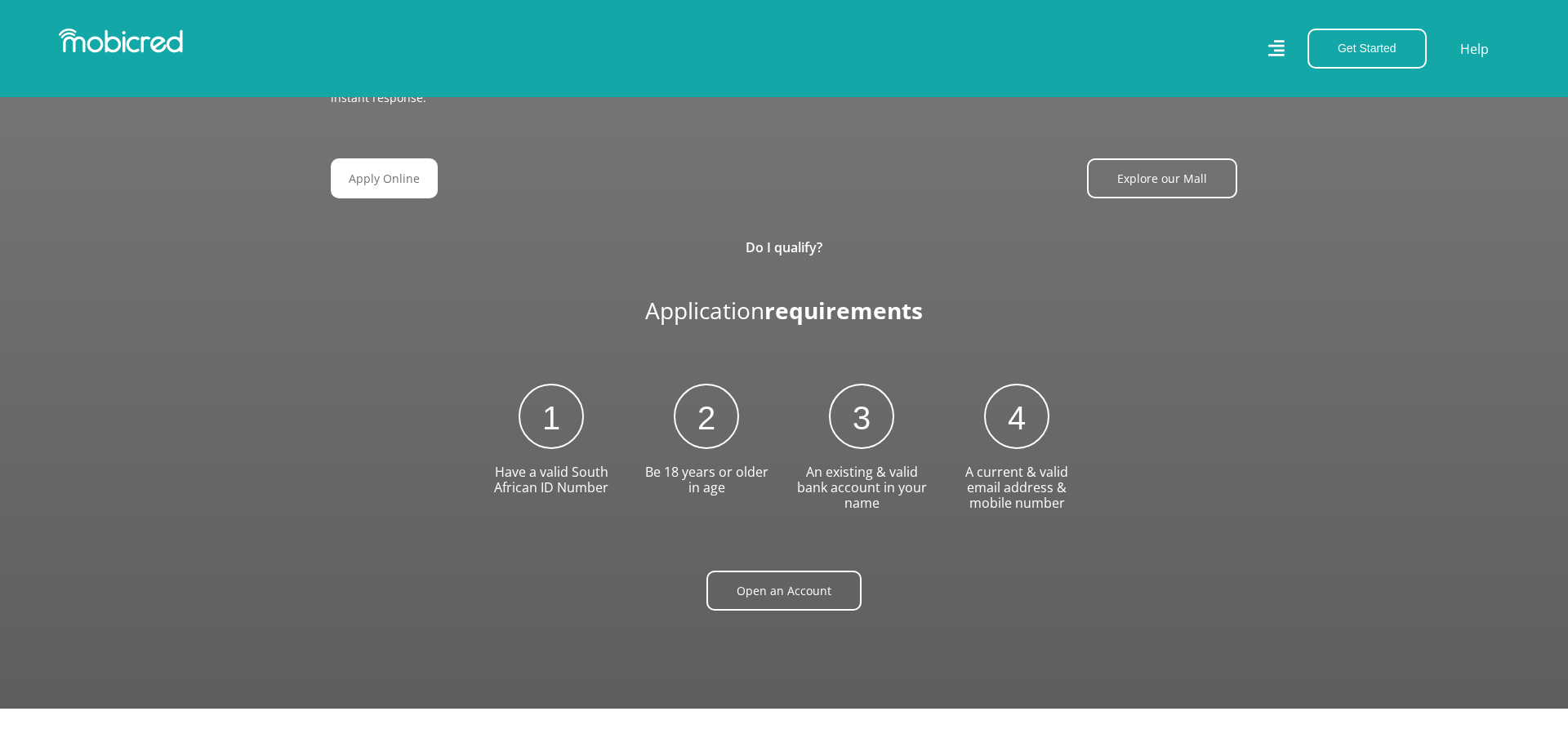
scroll to position [0, 3723]
click at [776, 571] on link "Open an Account" at bounding box center [790, 591] width 155 height 40
click at [1359, 41] on button "Get Started" at bounding box center [1366, 48] width 119 height 40
click at [410, 162] on link "Apply Online" at bounding box center [390, 178] width 107 height 40
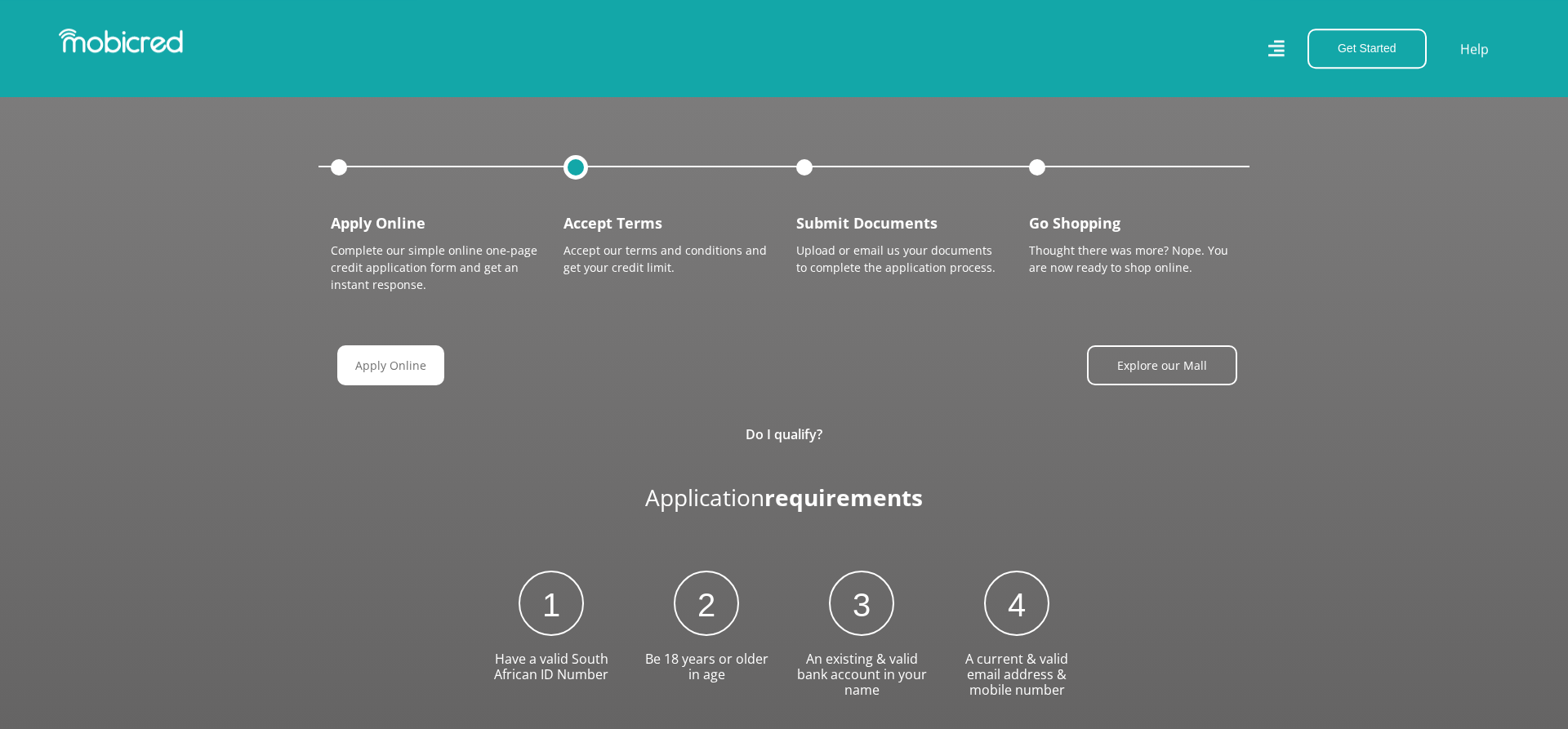
scroll to position [1915, 0]
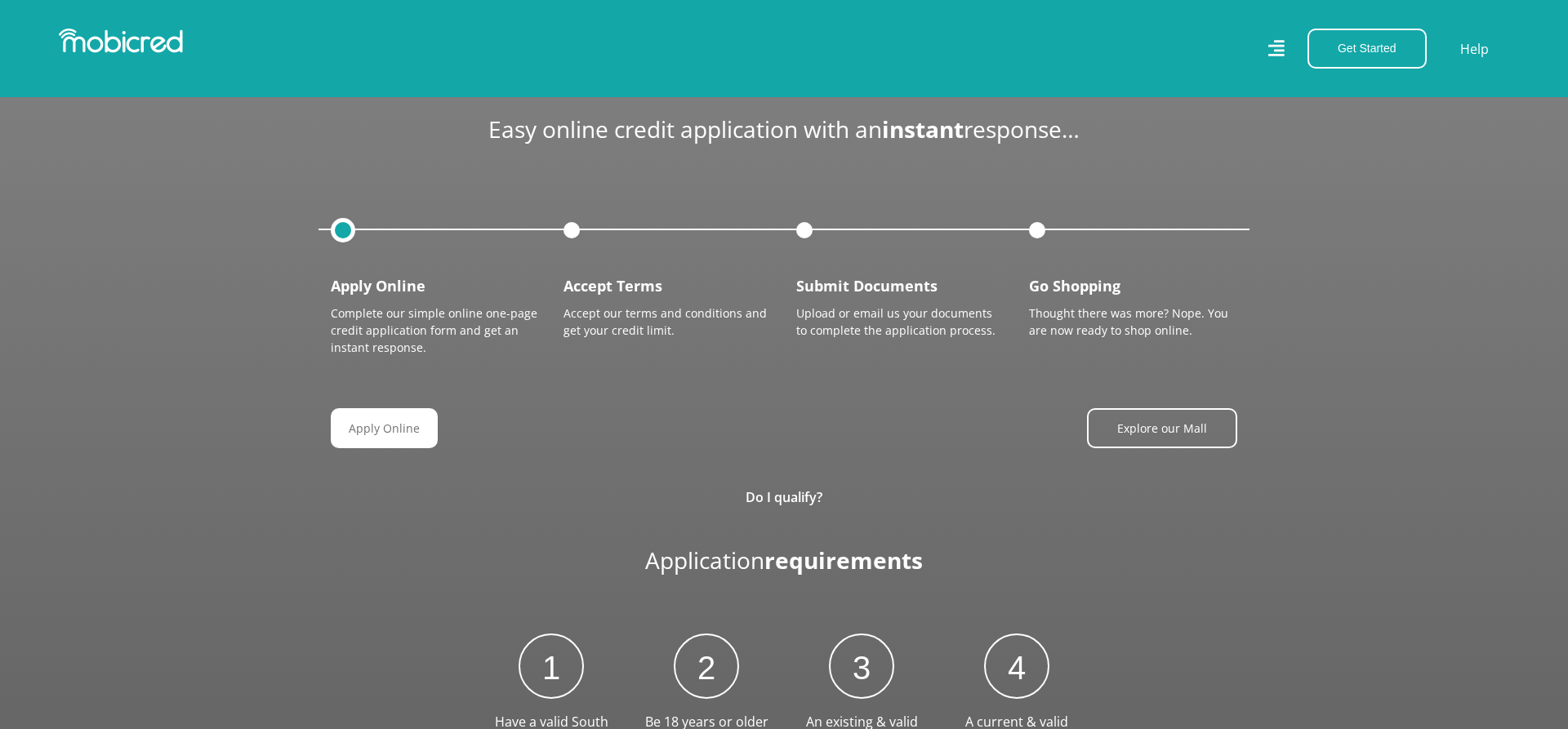
click at [342, 218] on div at bounding box center [343, 230] width 25 height 25
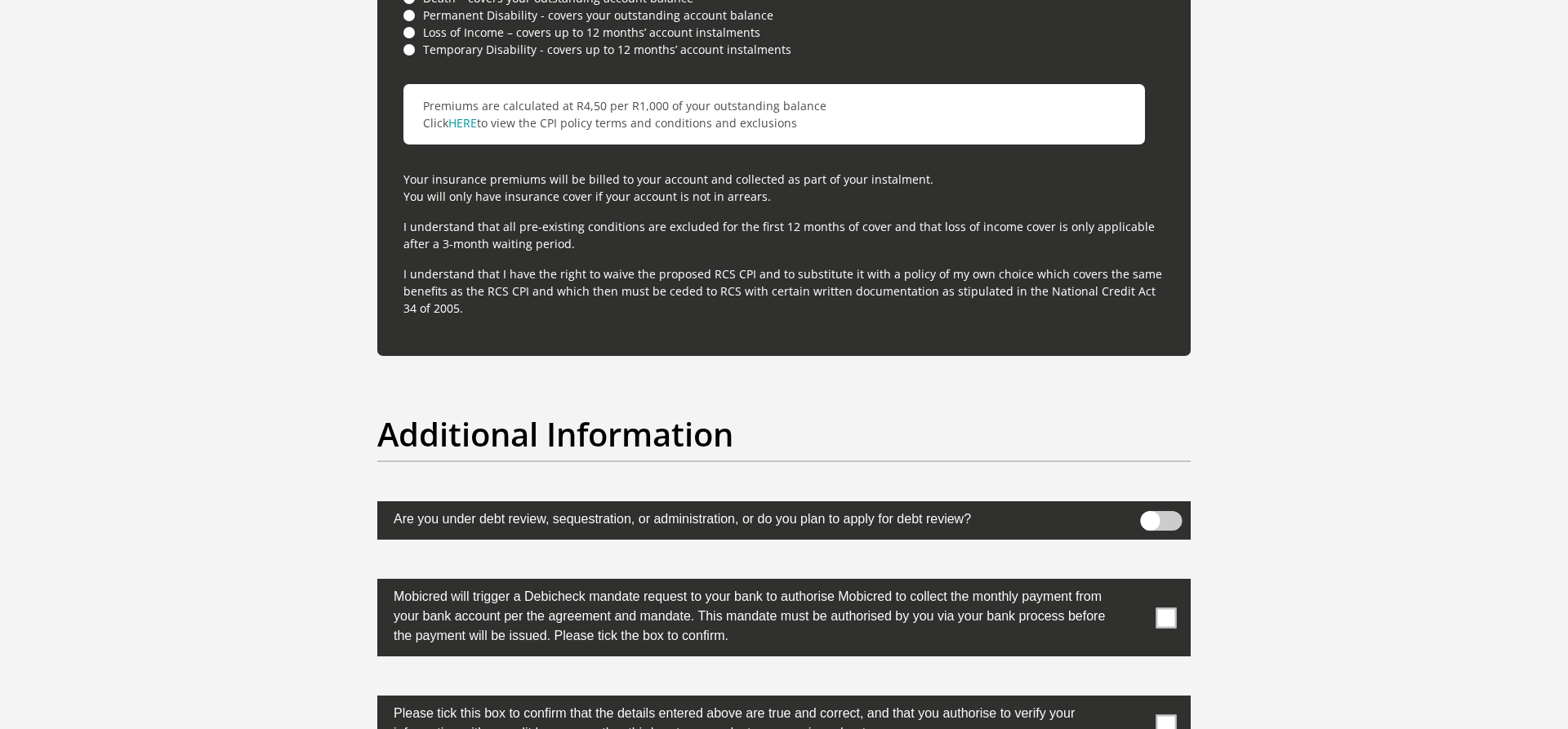
scroll to position [4629, 0]
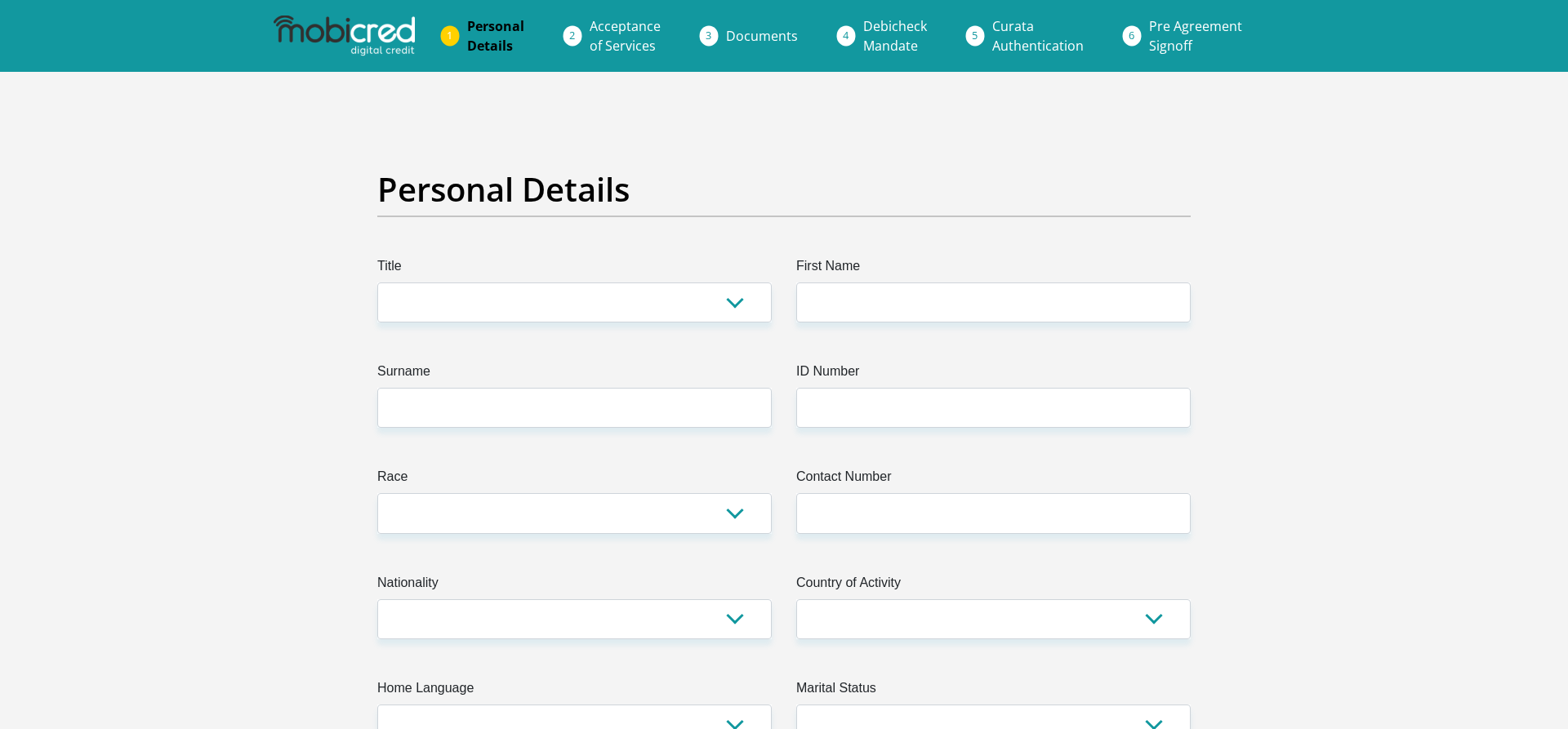
click at [588, 41] on link "Acceptance of Services" at bounding box center [625, 35] width 97 height 52
click at [370, 41] on img at bounding box center [344, 36] width 140 height 41
click at [339, 27] on img at bounding box center [344, 36] width 140 height 41
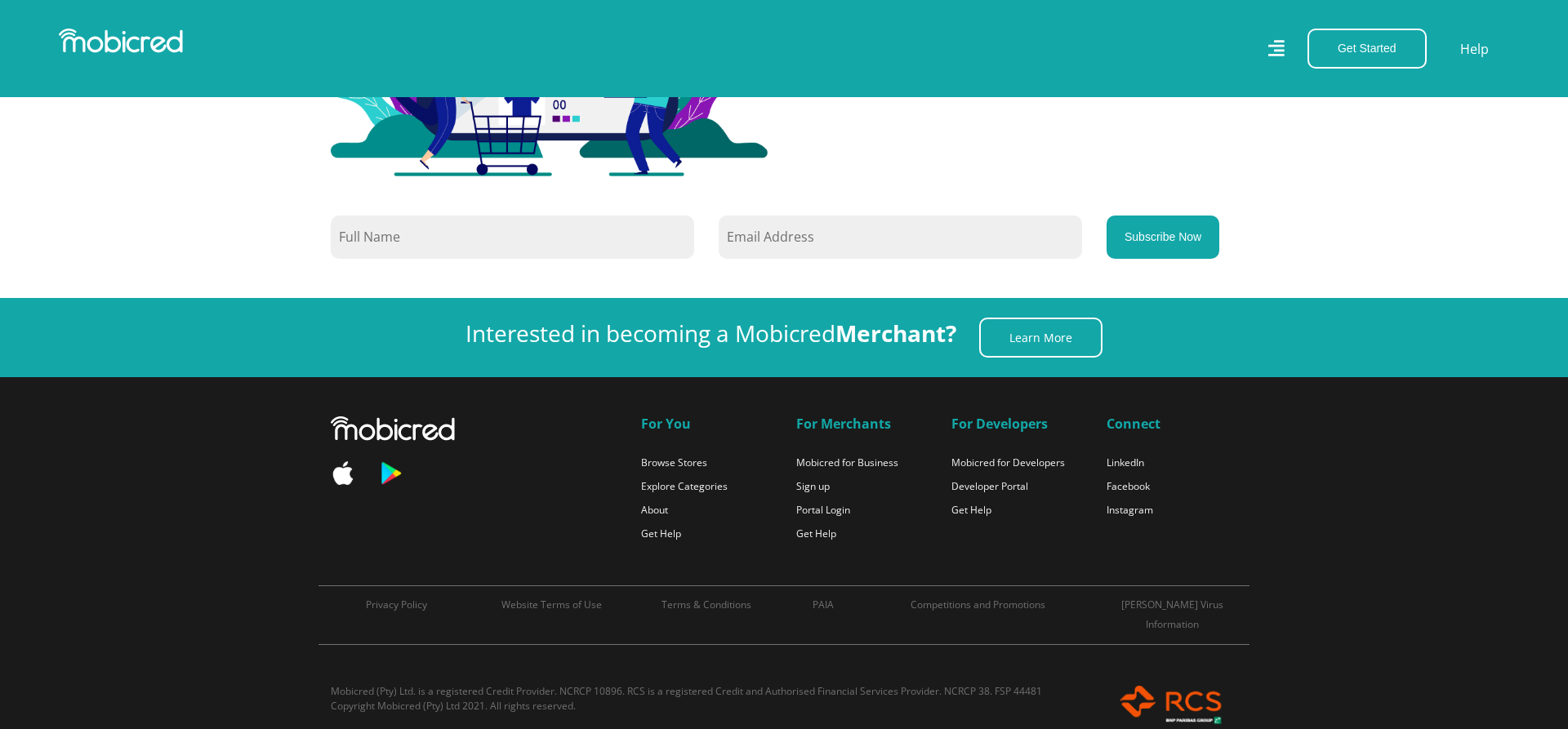
scroll to position [0, 2166]
